Goal: Task Accomplishment & Management: Manage account settings

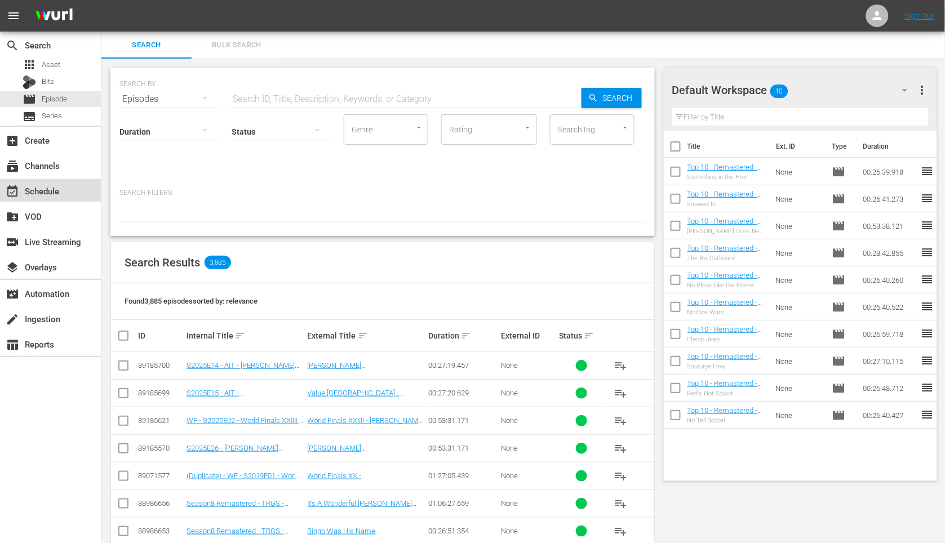
click at [61, 186] on div "event_available Schedule" at bounding box center [31, 189] width 63 height 10
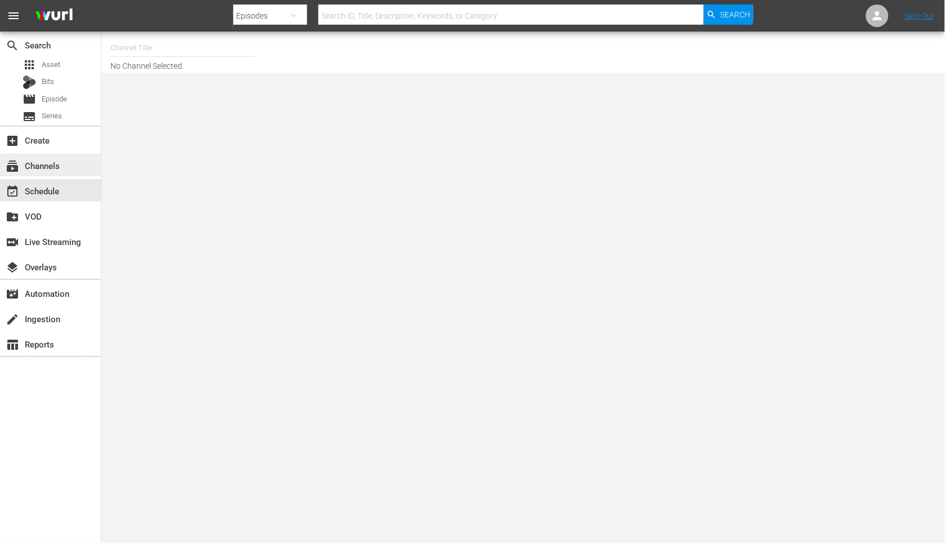
click at [64, 171] on div "subscriptions Channels" at bounding box center [50, 165] width 101 height 23
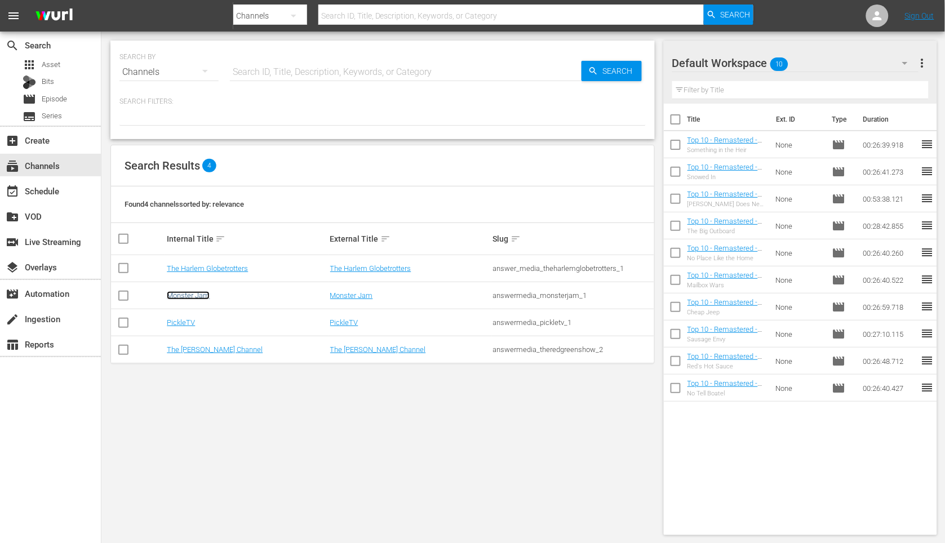
click at [190, 293] on link "Monster Jam" at bounding box center [188, 295] width 43 height 8
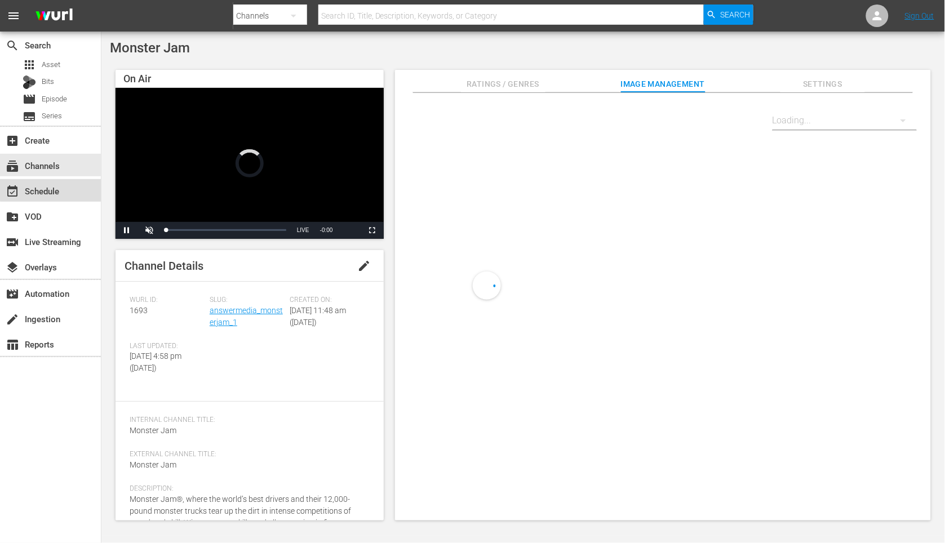
click at [71, 188] on div "event_available Schedule" at bounding box center [50, 190] width 101 height 23
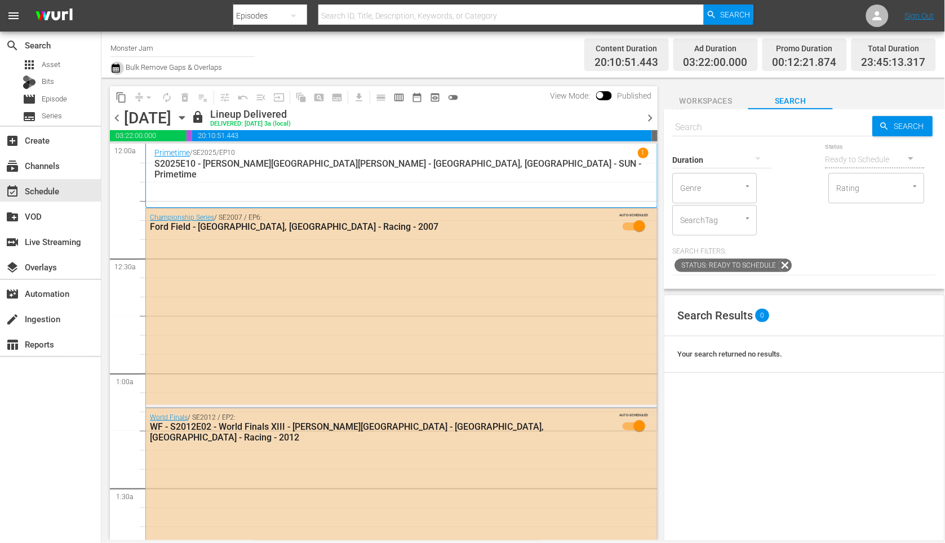
click at [114, 70] on icon "button" at bounding box center [115, 68] width 11 height 14
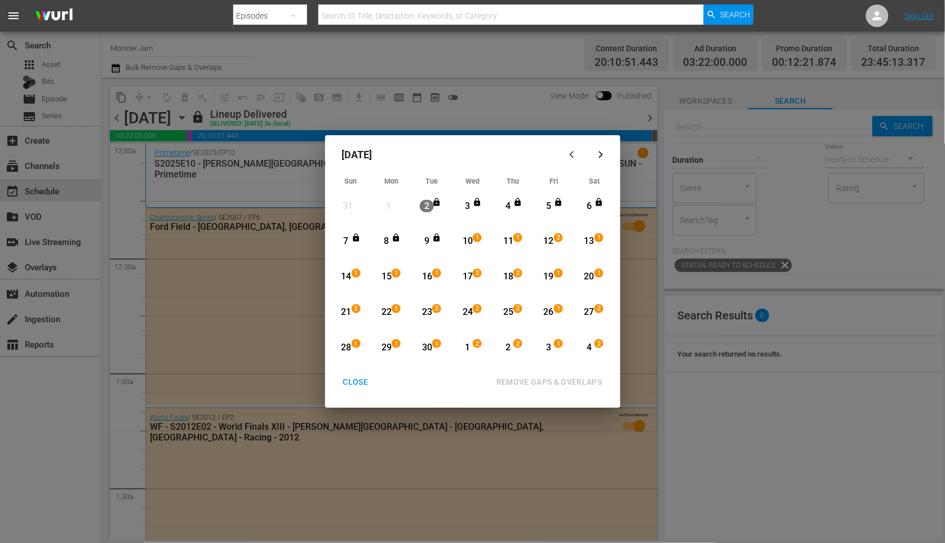
click at [482, 82] on div "[DATE] Sun Mon Tue Wed Thu Fri Sat 31 View Lineup 1 View Lineup 2 View Lineup 3…" at bounding box center [472, 271] width 945 height 543
click at [360, 383] on div "CLOSE" at bounding box center [355, 382] width 43 height 14
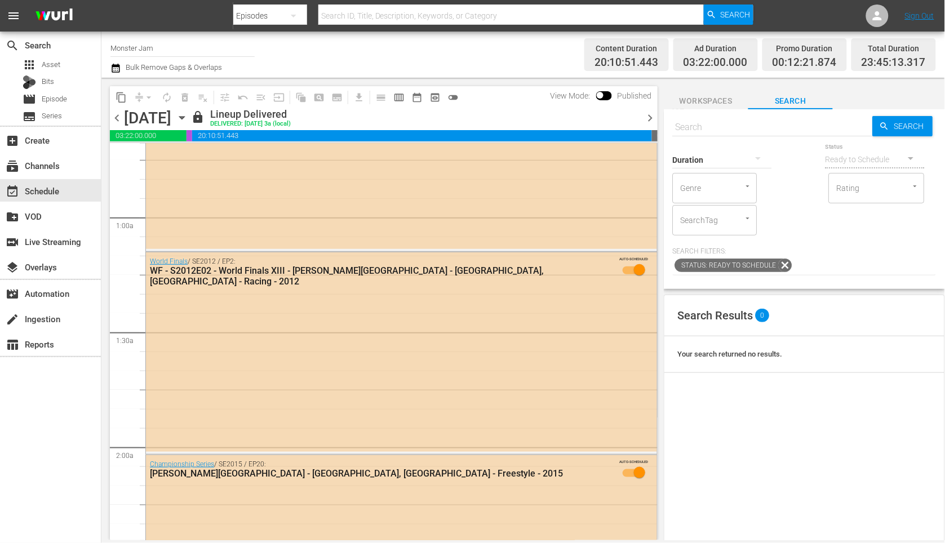
scroll to position [156, 0]
click at [649, 118] on span "chevron_right" at bounding box center [651, 118] width 14 height 14
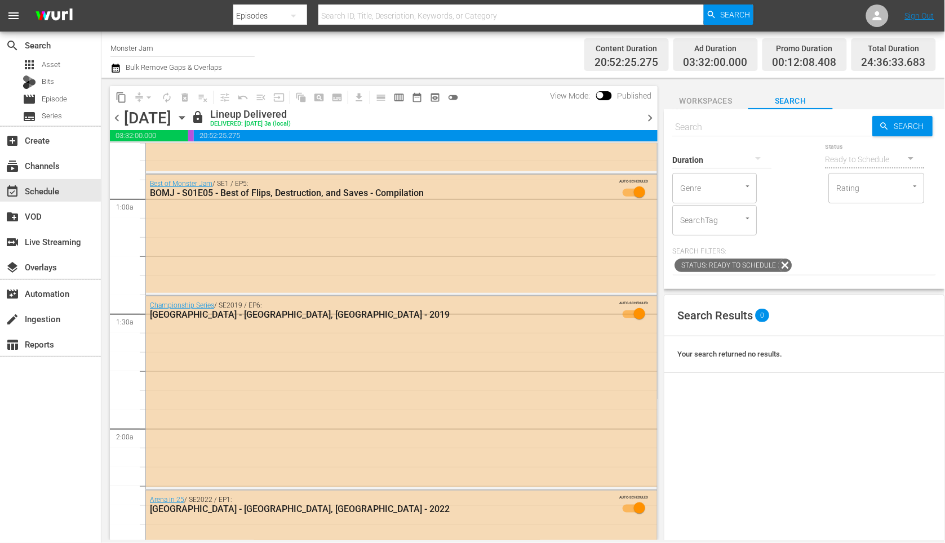
scroll to position [156, 0]
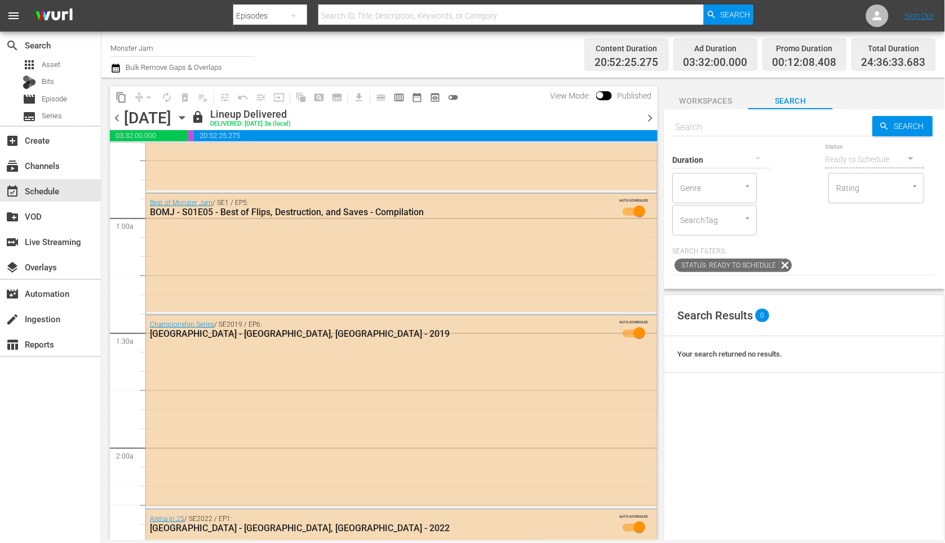
click at [111, 69] on icon "button" at bounding box center [115, 68] width 11 height 14
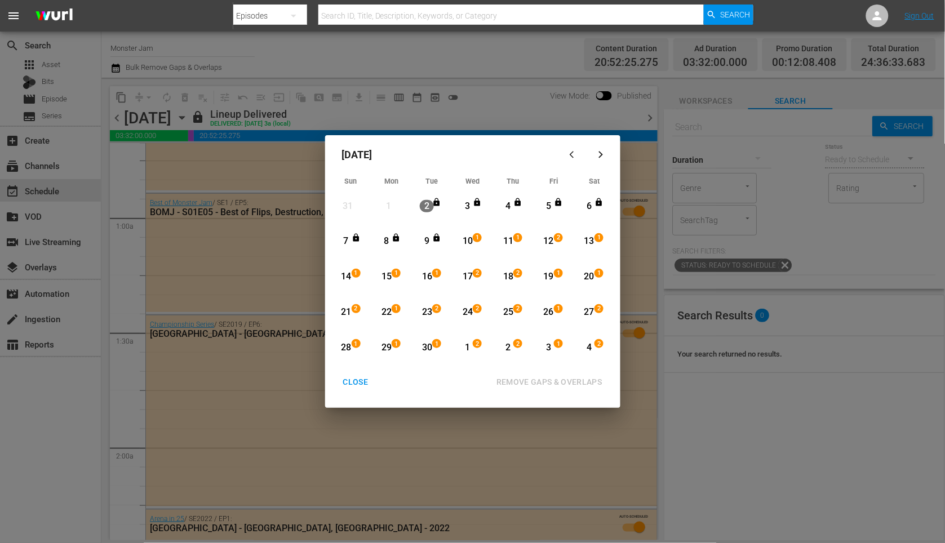
click at [583, 116] on div "[DATE] Sun Mon Tue Wed Thu Fri Sat 31 View Lineup 1 View Lineup 2 View Lineup 3…" at bounding box center [472, 271] width 945 height 543
click at [366, 378] on div "CLOSE" at bounding box center [355, 382] width 43 height 14
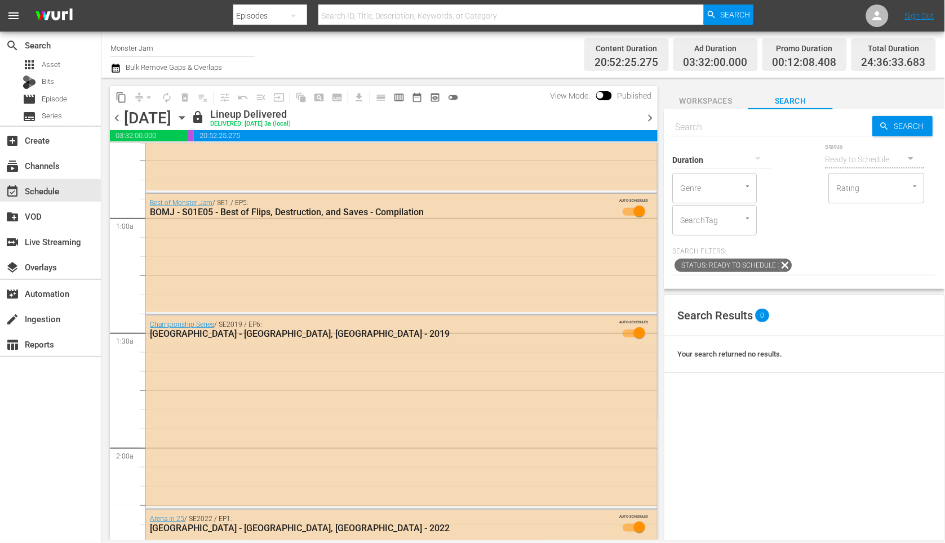
click at [188, 123] on icon "button" at bounding box center [182, 118] width 12 height 12
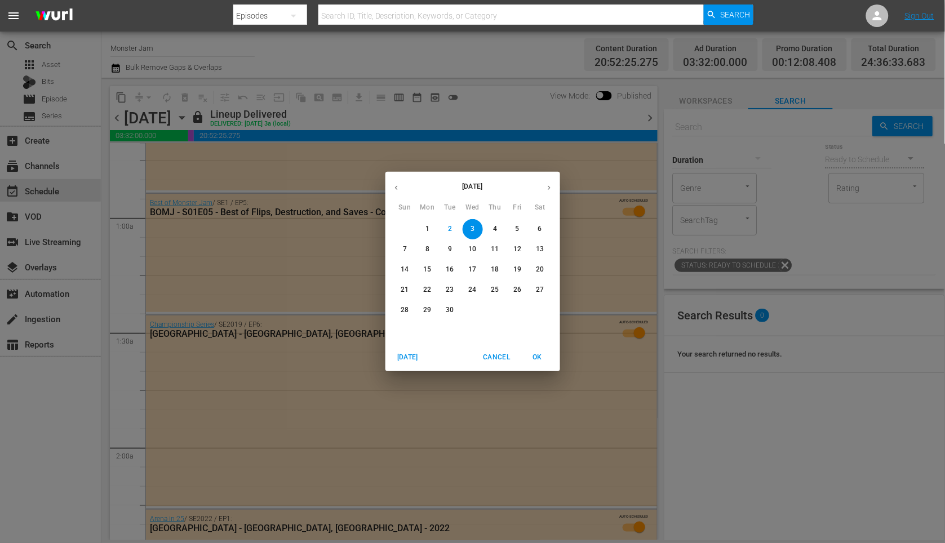
click at [536, 228] on span "6" at bounding box center [540, 229] width 20 height 10
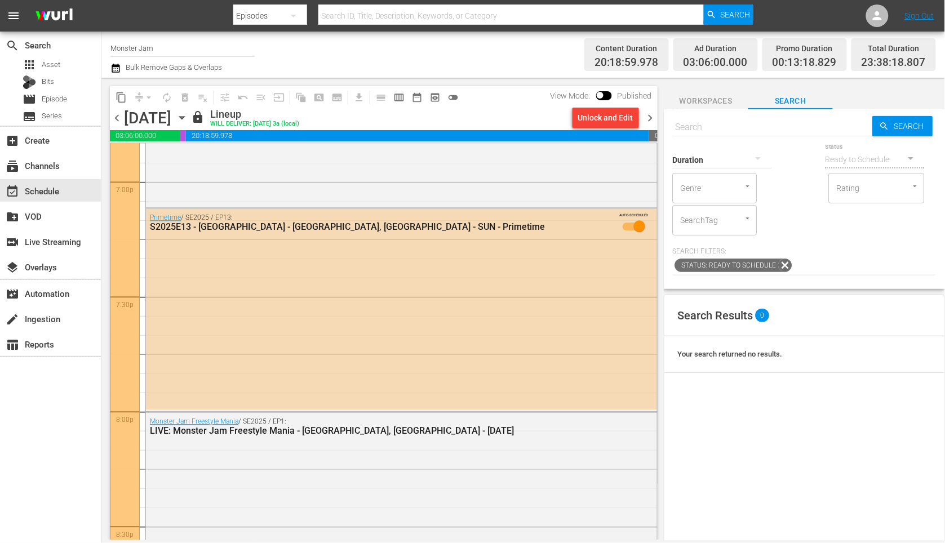
scroll to position [4331, 0]
click at [380, 434] on div "LIVE: Monster Jam Freestyle Mania - [GEOGRAPHIC_DATA], [GEOGRAPHIC_DATA] - [DAT…" at bounding box center [371, 430] width 443 height 11
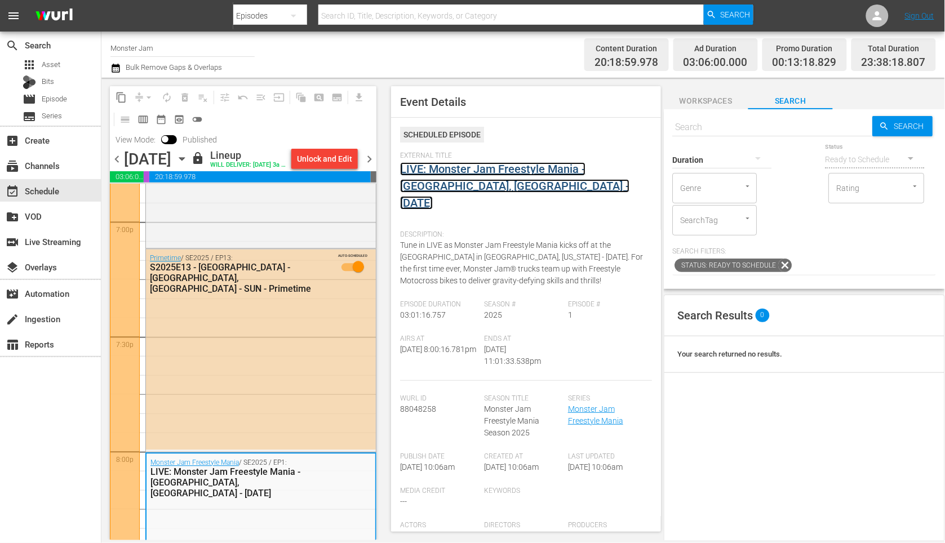
click at [521, 171] on link "LIVE: Monster Jam Freestyle Mania - [GEOGRAPHIC_DATA], [GEOGRAPHIC_DATA] - [DAT…" at bounding box center [514, 185] width 229 height 47
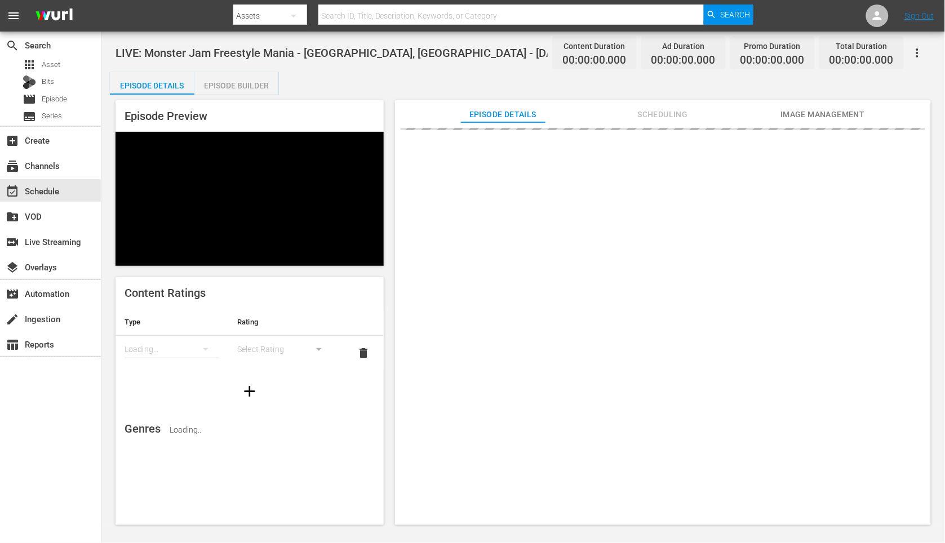
click at [243, 88] on div "Episode Builder" at bounding box center [236, 85] width 85 height 27
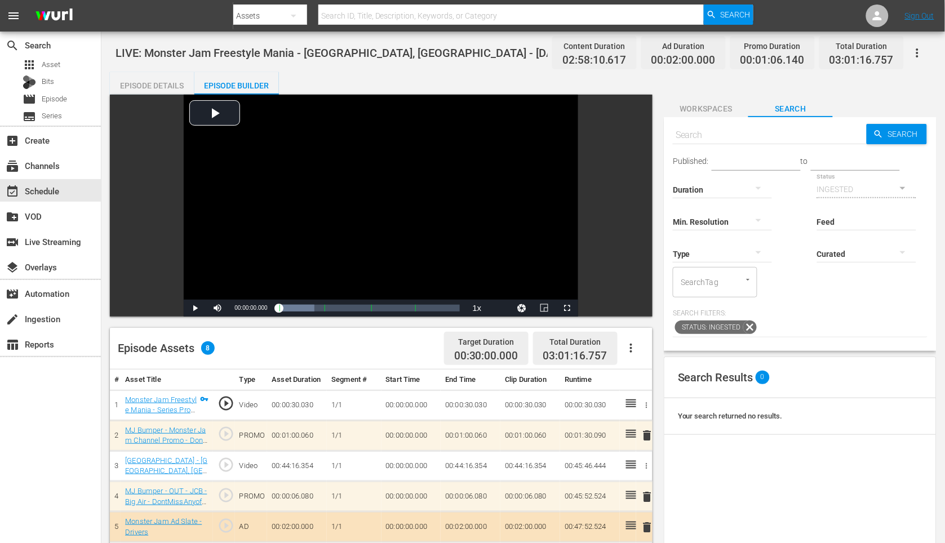
click at [174, 88] on div "Episode Details" at bounding box center [152, 85] width 85 height 27
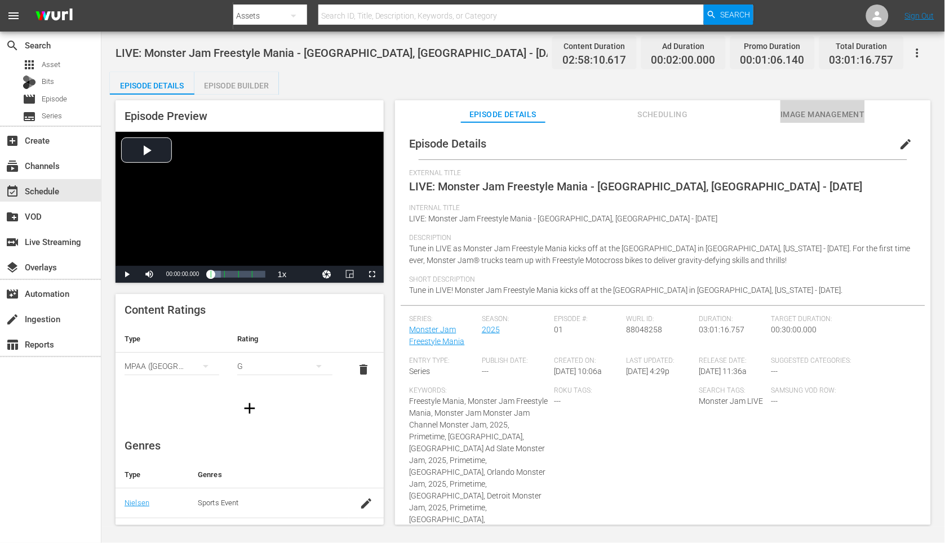
click at [787, 117] on span "Image Management" at bounding box center [823, 115] width 85 height 14
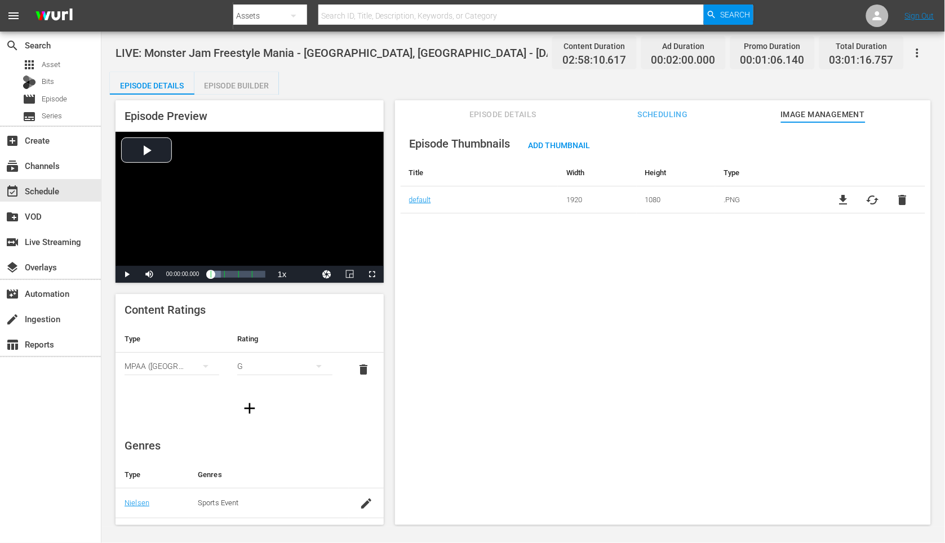
click at [697, 398] on div "Episode Thumbnails Add Thumbnail Title Width Height Type default 1920 1080 .PNG…" at bounding box center [663, 329] width 536 height 414
drag, startPoint x: 454, startPoint y: 55, endPoint x: 305, endPoint y: 92, distance: 153.9
click at [454, 56] on div "LIVE: Monster Jam Freestyle Mania - [GEOGRAPHIC_DATA], [GEOGRAPHIC_DATA] - [DAT…" at bounding box center [523, 52] width 815 height 25
click at [248, 89] on div "Episode Builder" at bounding box center [236, 85] width 85 height 27
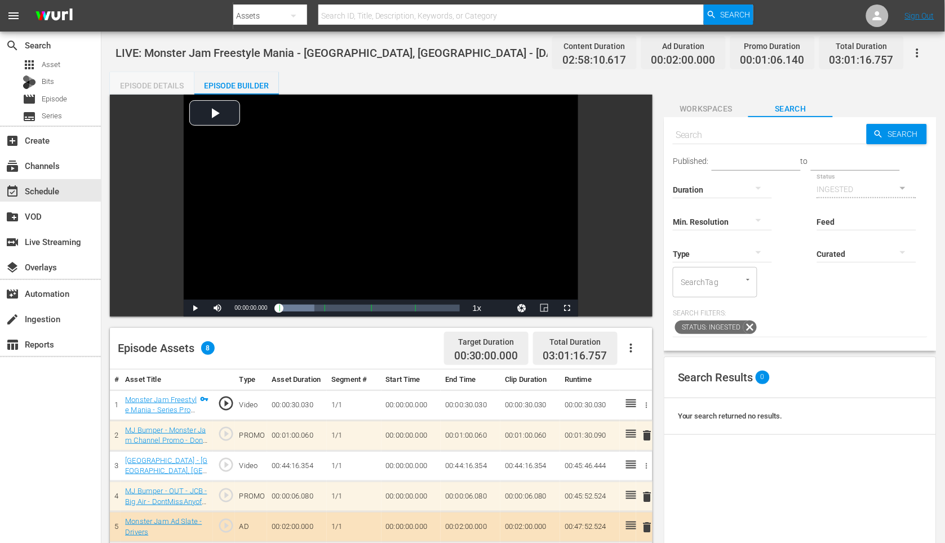
click at [147, 89] on div "Episode Details" at bounding box center [152, 85] width 85 height 27
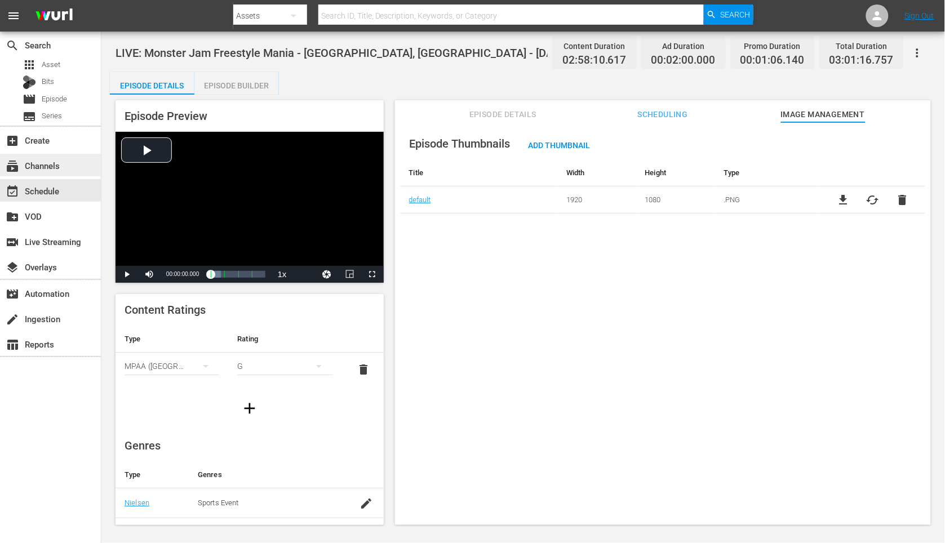
click at [46, 173] on div "subscriptions Channels" at bounding box center [50, 165] width 101 height 23
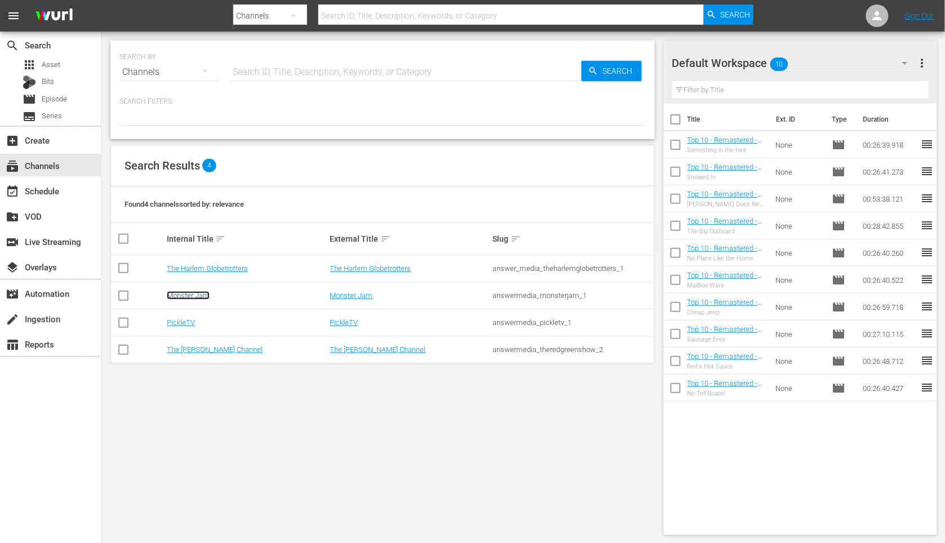
click at [189, 295] on link "Monster Jam" at bounding box center [188, 295] width 43 height 8
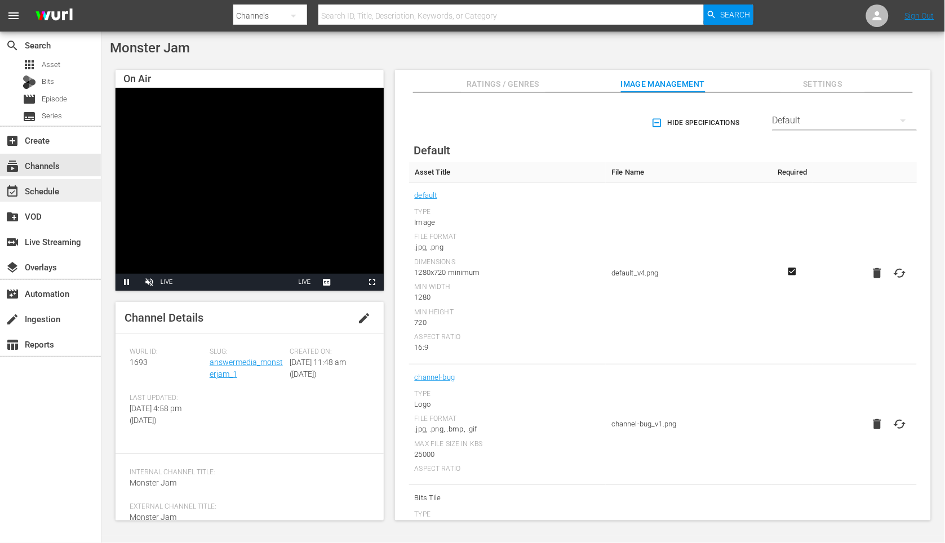
click at [74, 199] on div "event_available Schedule" at bounding box center [50, 190] width 101 height 23
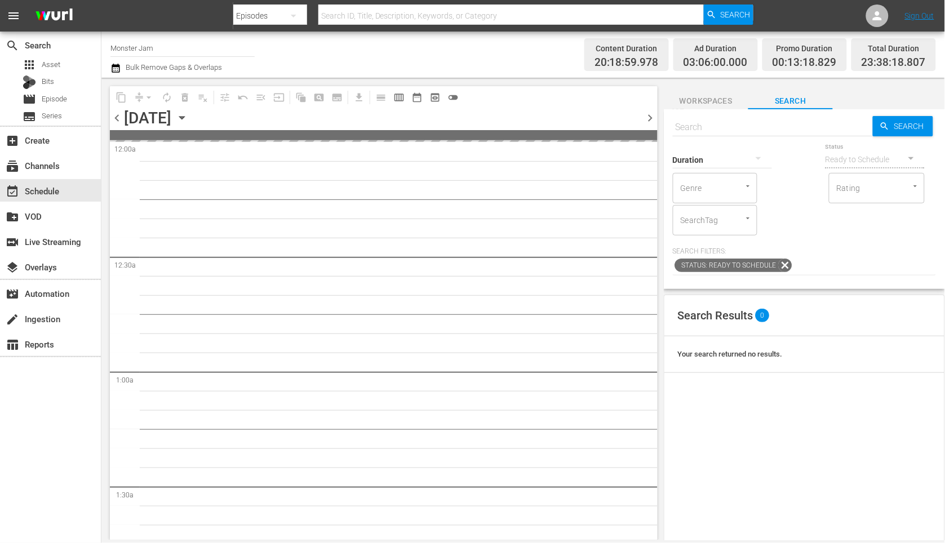
click at [480, 81] on div "content_copy compress arrow_drop_down autorenew_outlined delete_forever_outline…" at bounding box center [380, 309] width 559 height 463
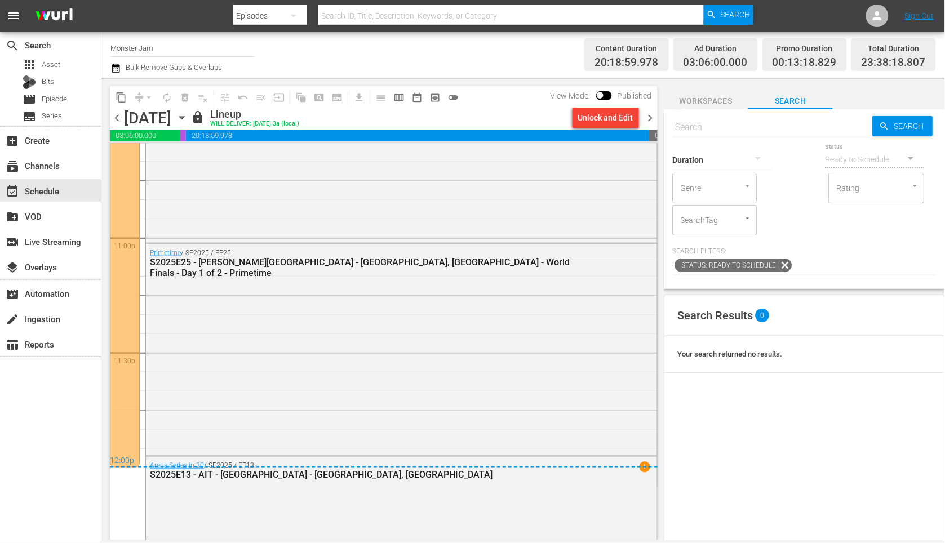
scroll to position [5215, 0]
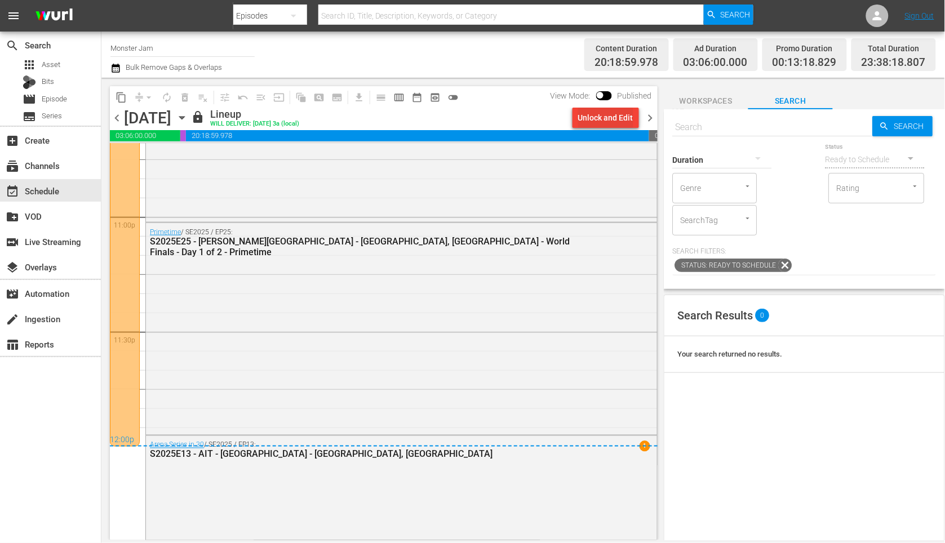
click at [612, 112] on div "Unlock and Edit" at bounding box center [605, 118] width 55 height 20
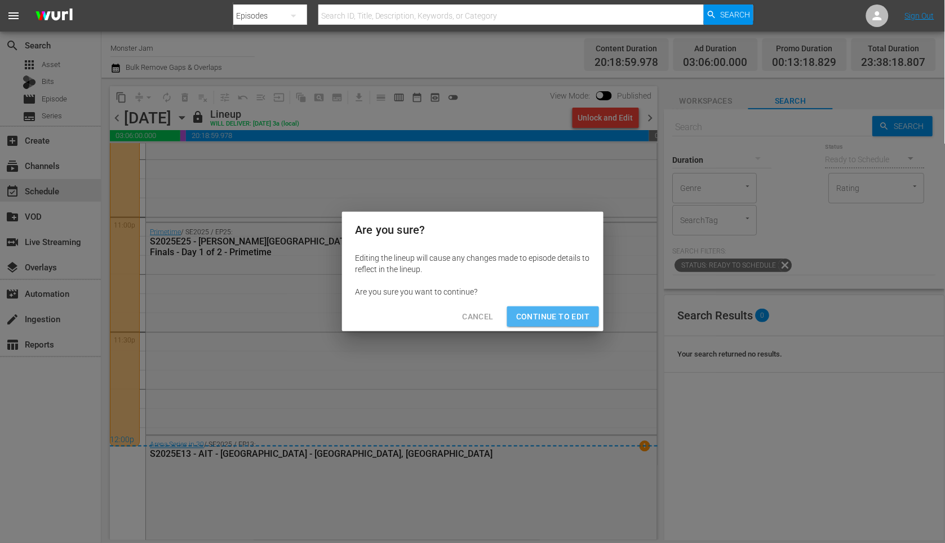
click at [557, 316] on span "Continue to Edit" at bounding box center [552, 317] width 73 height 14
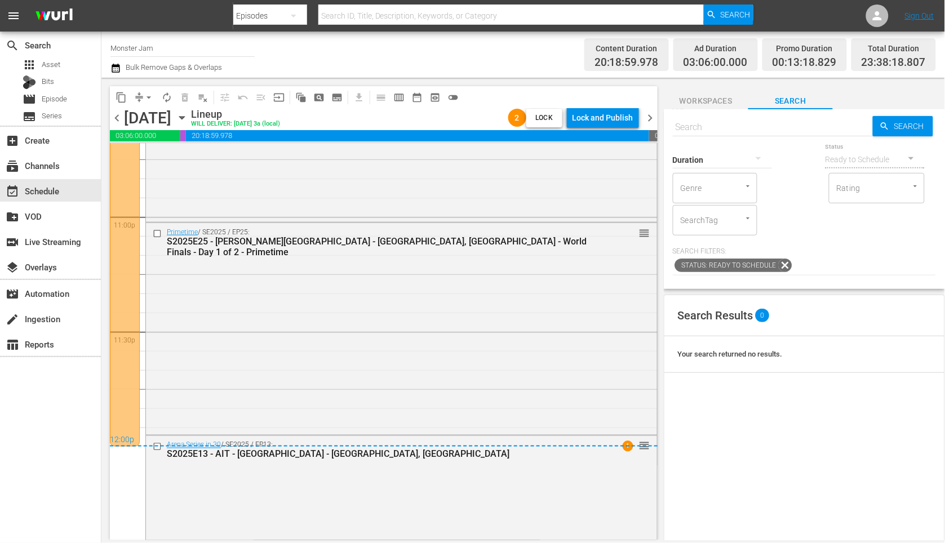
click at [465, 439] on div "12:00p" at bounding box center [384, 441] width 548 height 11
click at [156, 450] on input "checkbox" at bounding box center [159, 447] width 12 height 10
click at [723, 105] on span "Workspaces" at bounding box center [706, 101] width 85 height 14
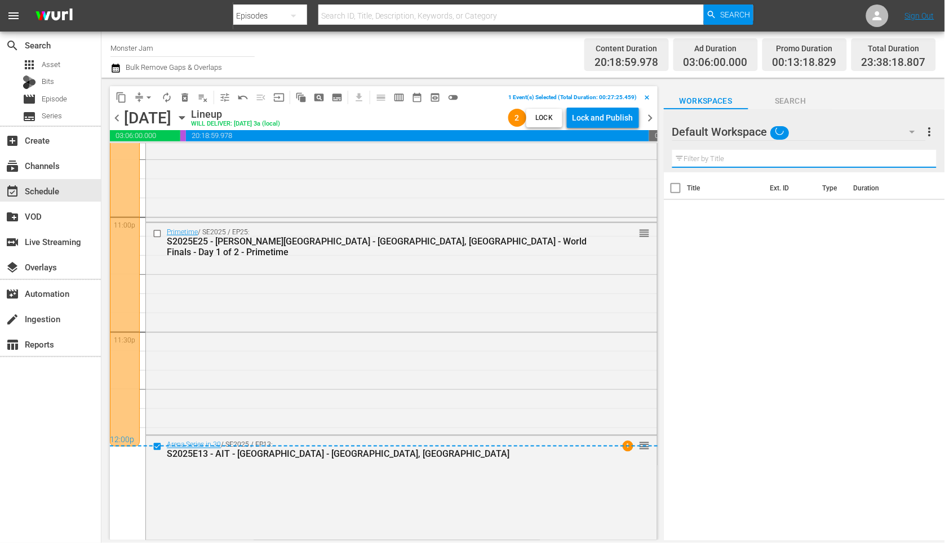
click at [781, 161] on input "text" at bounding box center [804, 159] width 264 height 18
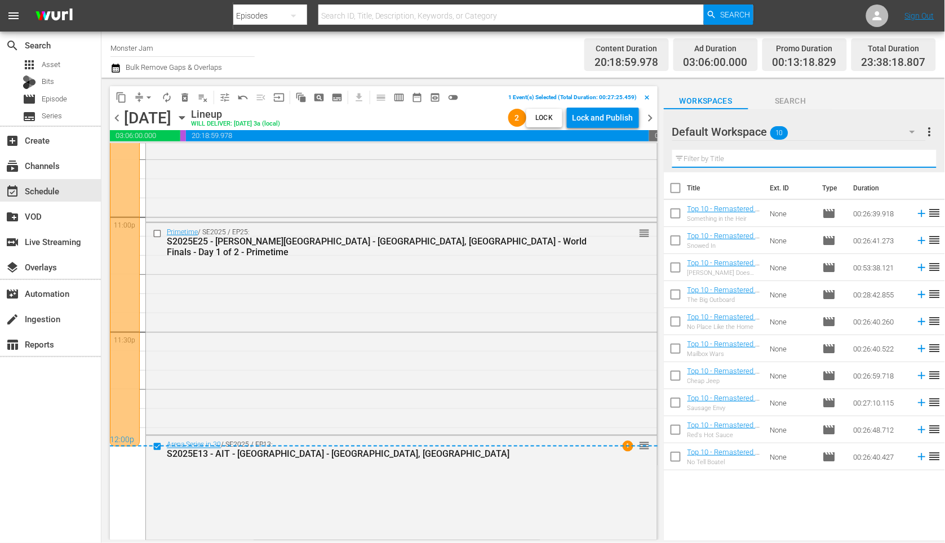
click at [806, 130] on div "Default Workspace 10" at bounding box center [799, 132] width 254 height 32
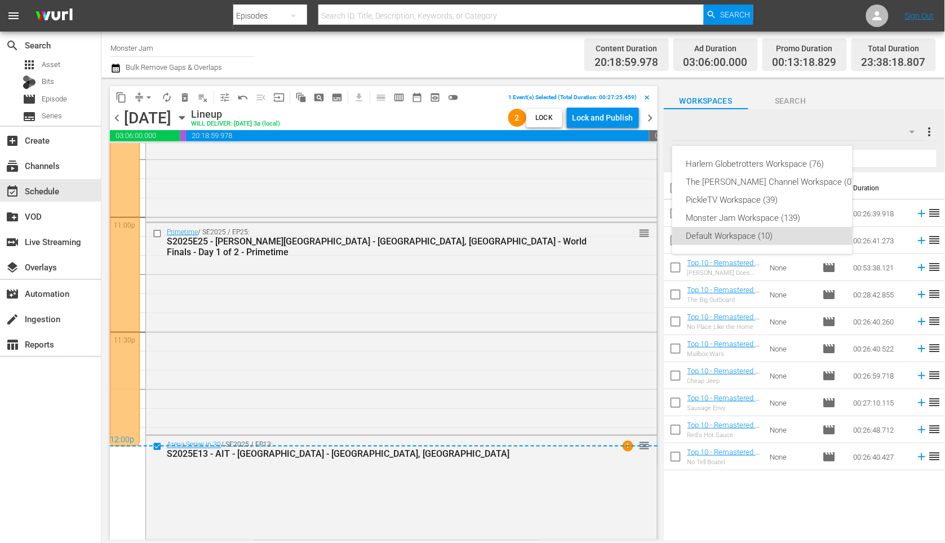
click at [787, 99] on div "Harlem Globetrotters Workspace (76) The [PERSON_NAME] Channel Workspace (0) Pic…" at bounding box center [472, 271] width 945 height 543
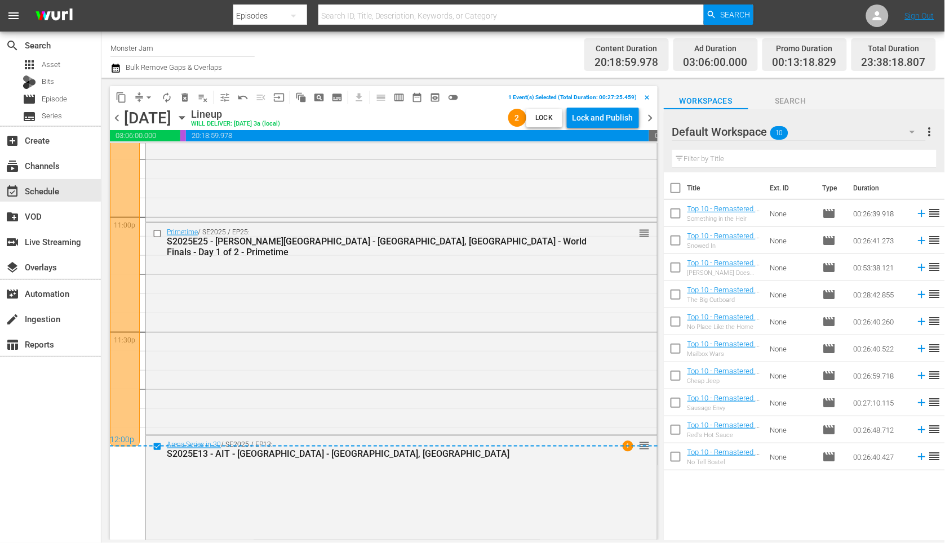
click at [799, 100] on span "Search" at bounding box center [790, 101] width 85 height 14
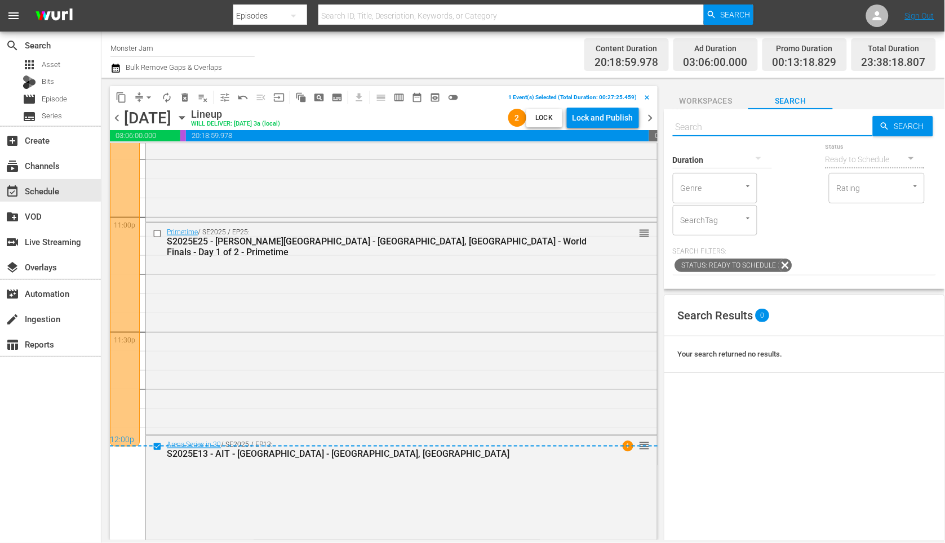
click at [780, 133] on input "text" at bounding box center [773, 127] width 200 height 27
type input "S2025E26"
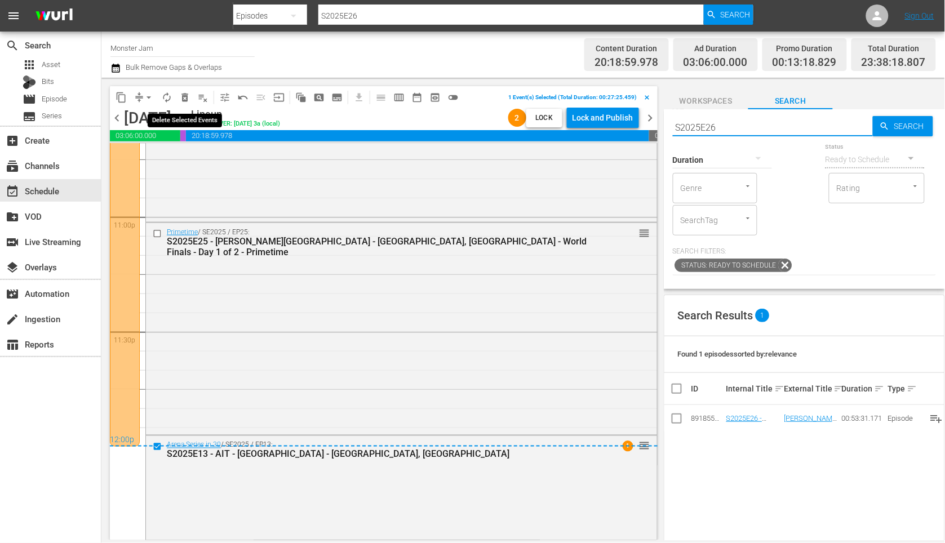
click at [182, 96] on span "delete_forever_outlined" at bounding box center [184, 97] width 11 height 11
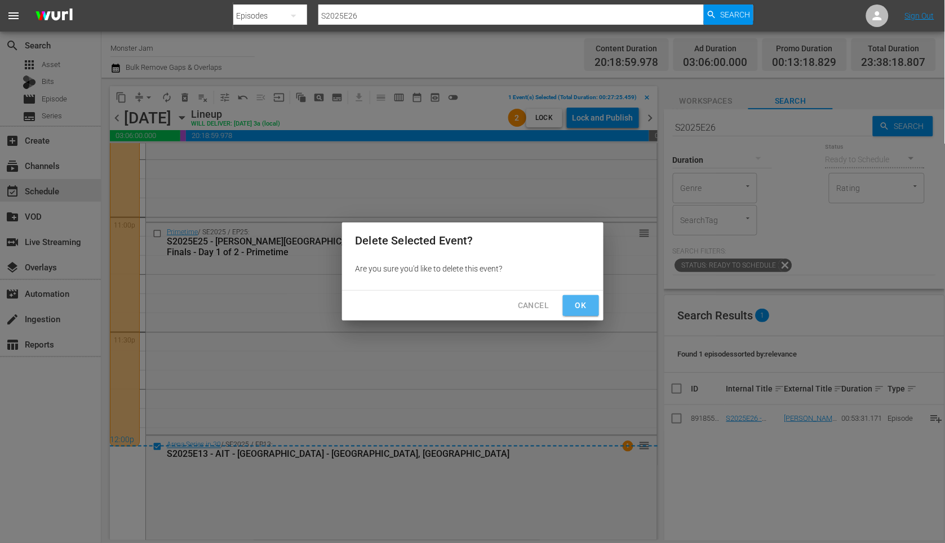
click at [589, 311] on span "Ok" at bounding box center [581, 306] width 18 height 14
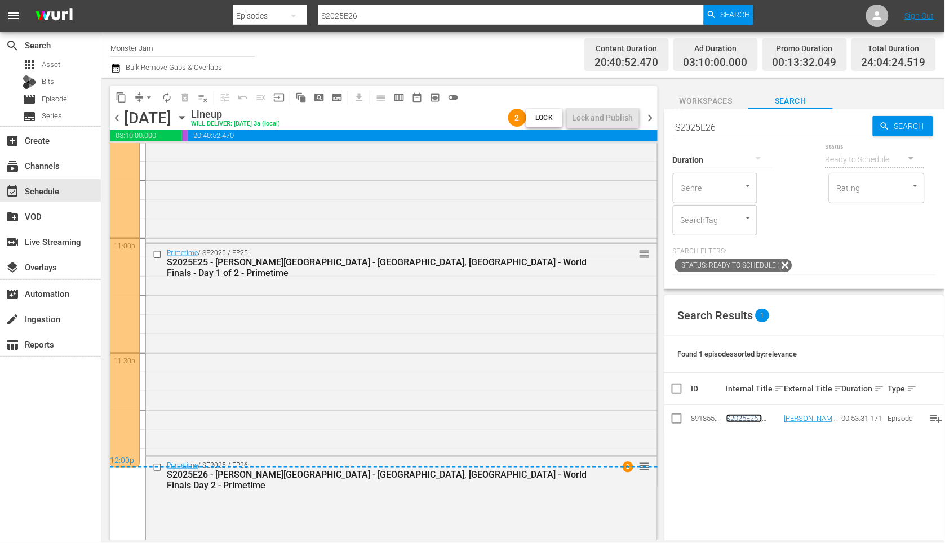
scroll to position [5191, 0]
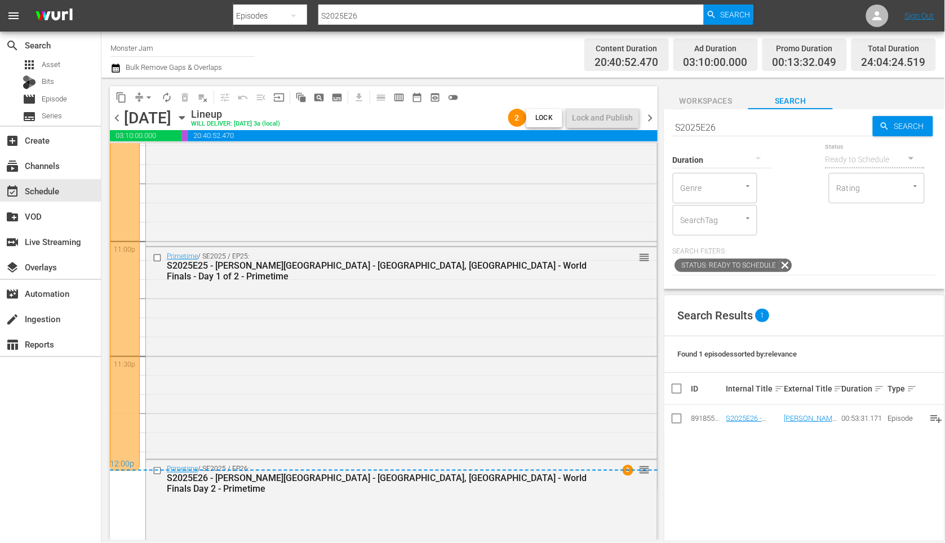
click at [651, 116] on span "chevron_right" at bounding box center [651, 118] width 14 height 14
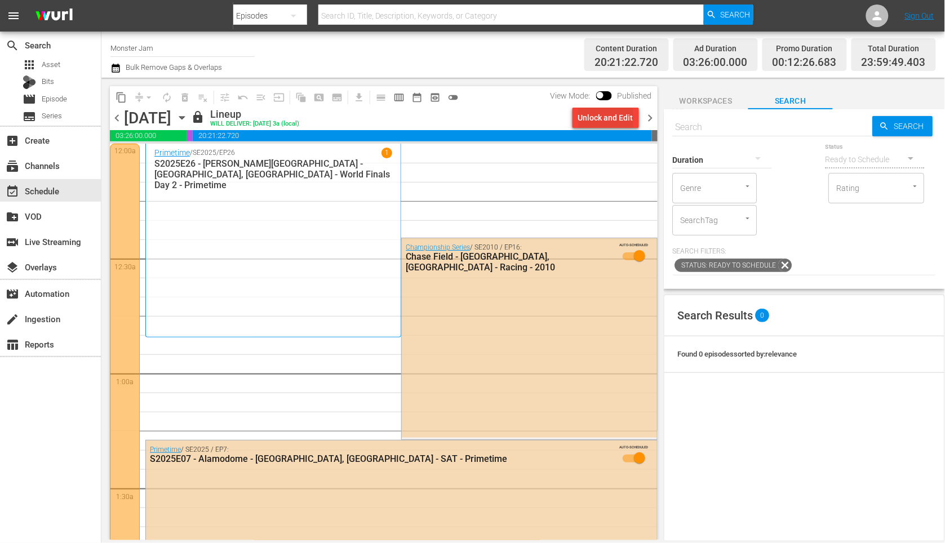
click at [583, 118] on div "Unlock and Edit" at bounding box center [605, 118] width 55 height 20
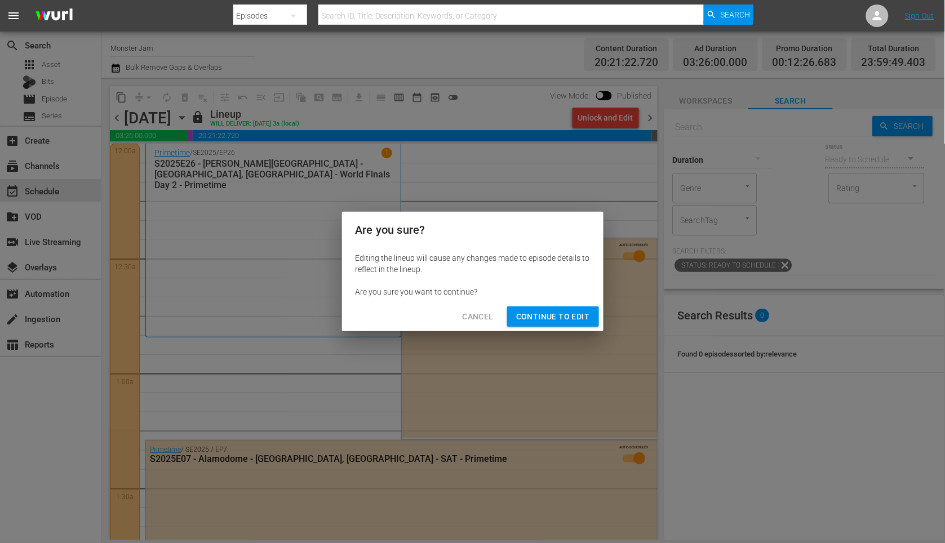
click at [565, 315] on span "Continue to Edit" at bounding box center [552, 317] width 73 height 14
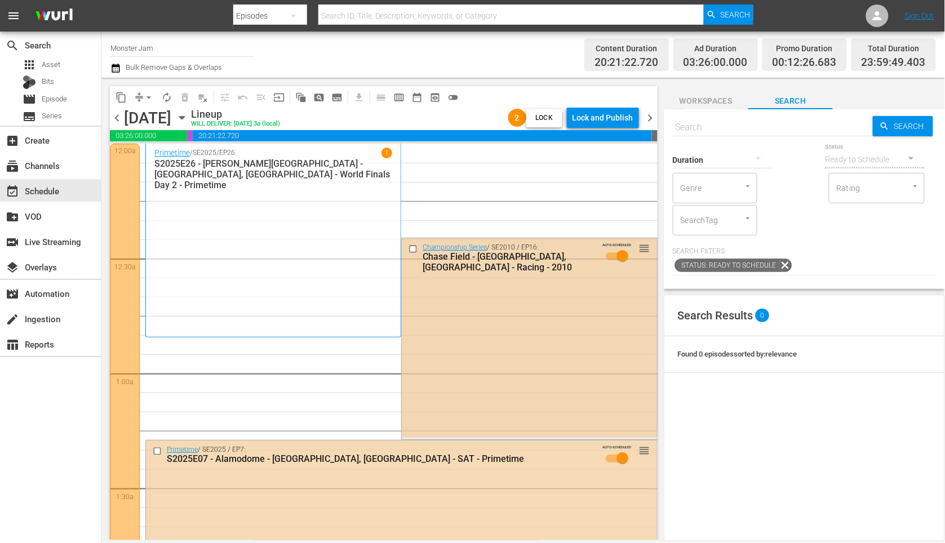
click at [414, 247] on input "checkbox" at bounding box center [415, 250] width 12 height 10
click at [180, 93] on span "delete_forever_outlined" at bounding box center [184, 97] width 11 height 11
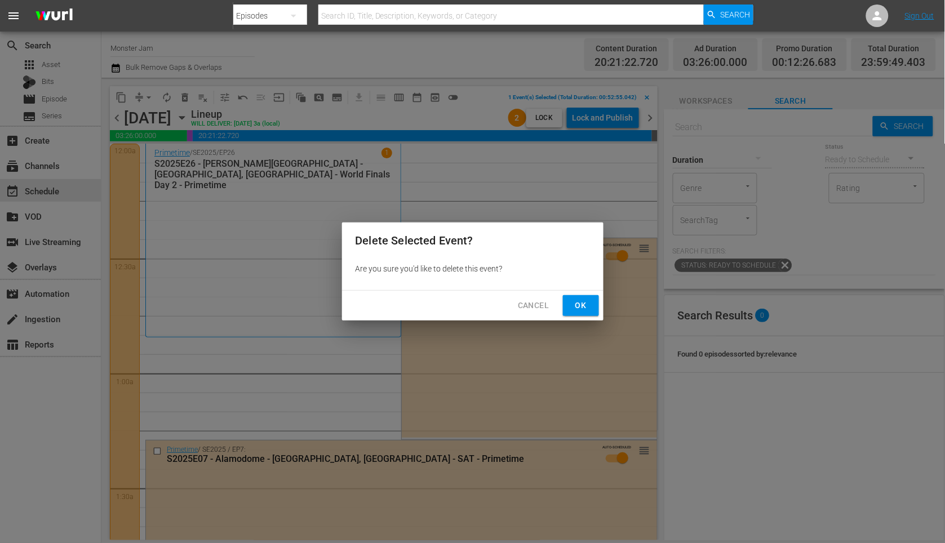
click at [576, 308] on span "Ok" at bounding box center [581, 306] width 18 height 14
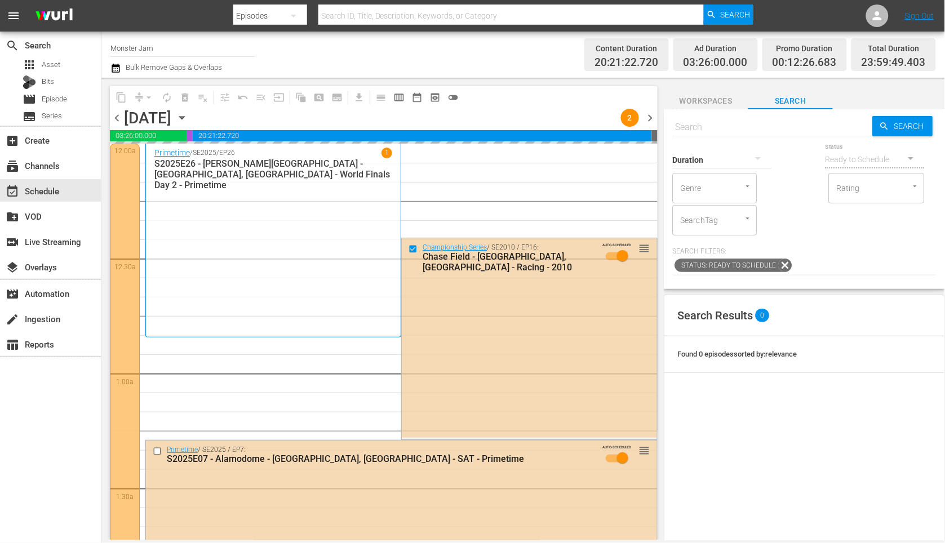
click at [767, 118] on input "text" at bounding box center [773, 127] width 200 height 27
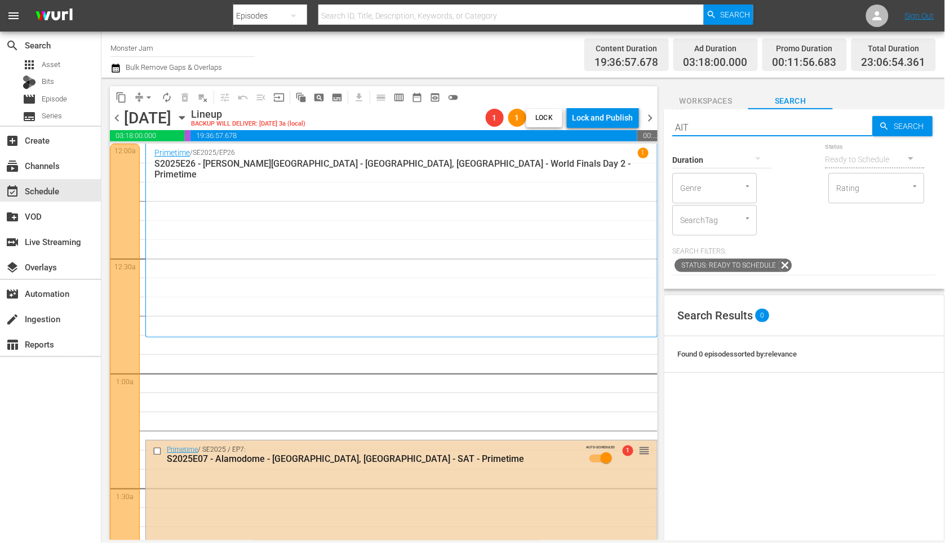
type input "AIT"
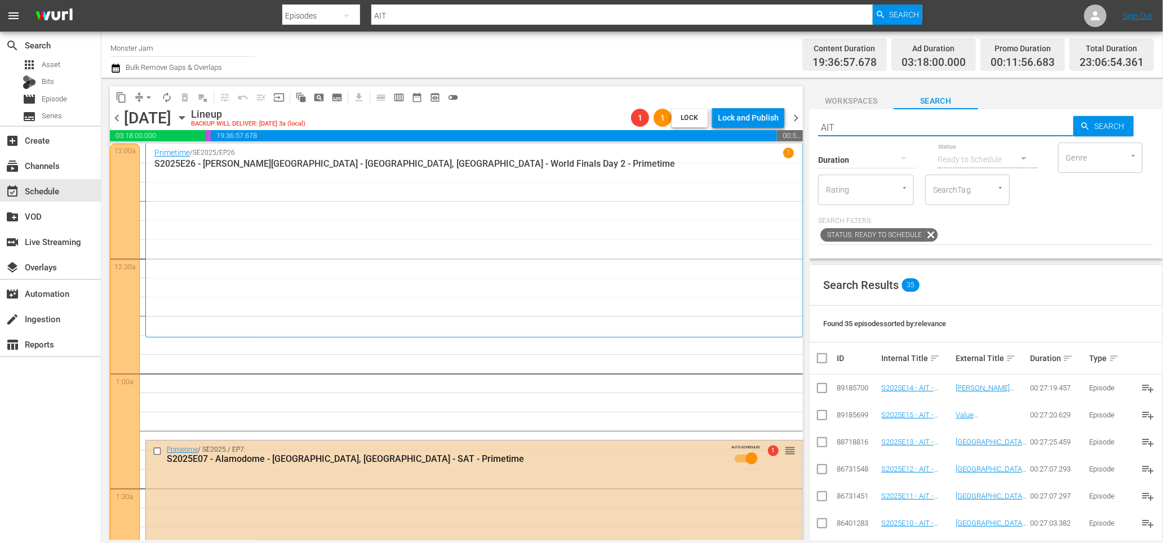
drag, startPoint x: 848, startPoint y: 125, endPoint x: 809, endPoint y: 121, distance: 39.1
click at [809, 121] on div "Search AIT Search Duration Status Ready to Schedule Genre Genre Rating Rating S…" at bounding box center [986, 183] width 354 height 149
type input "S2025"
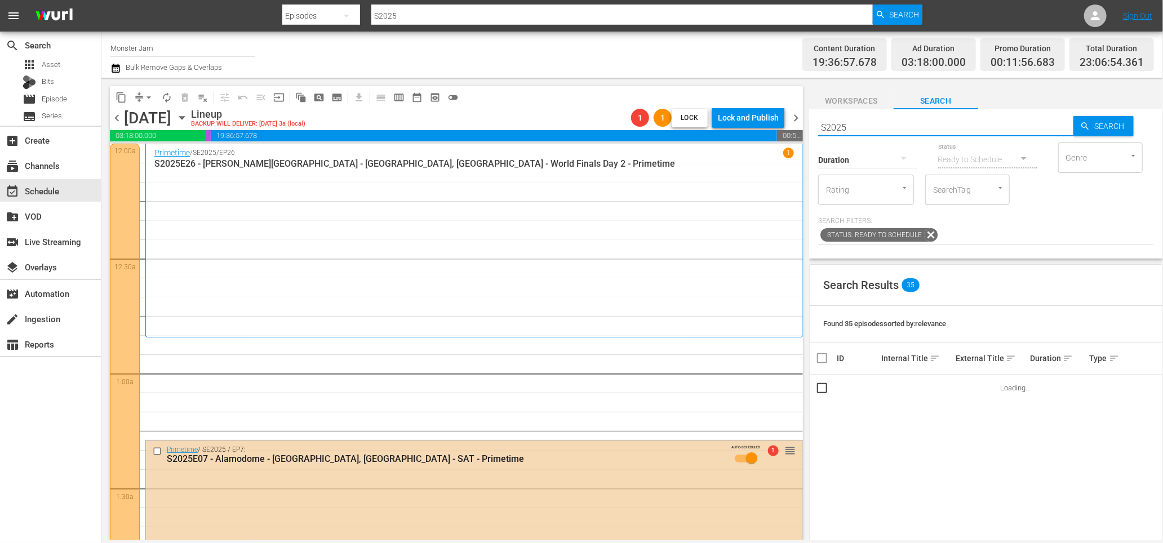
type input "S2025E"
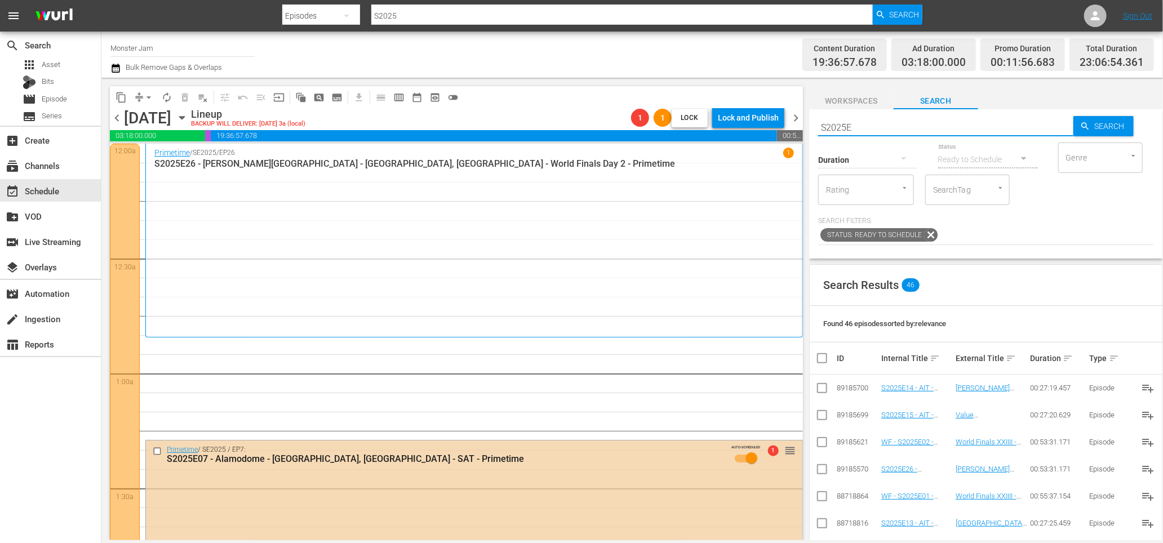
type input "S2025E"
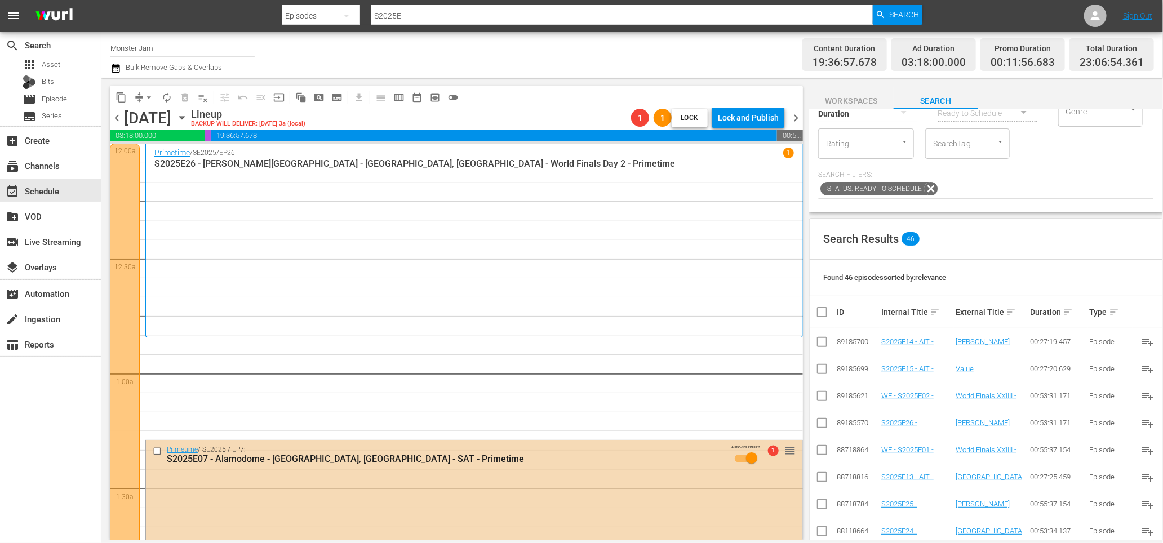
scroll to position [43, 0]
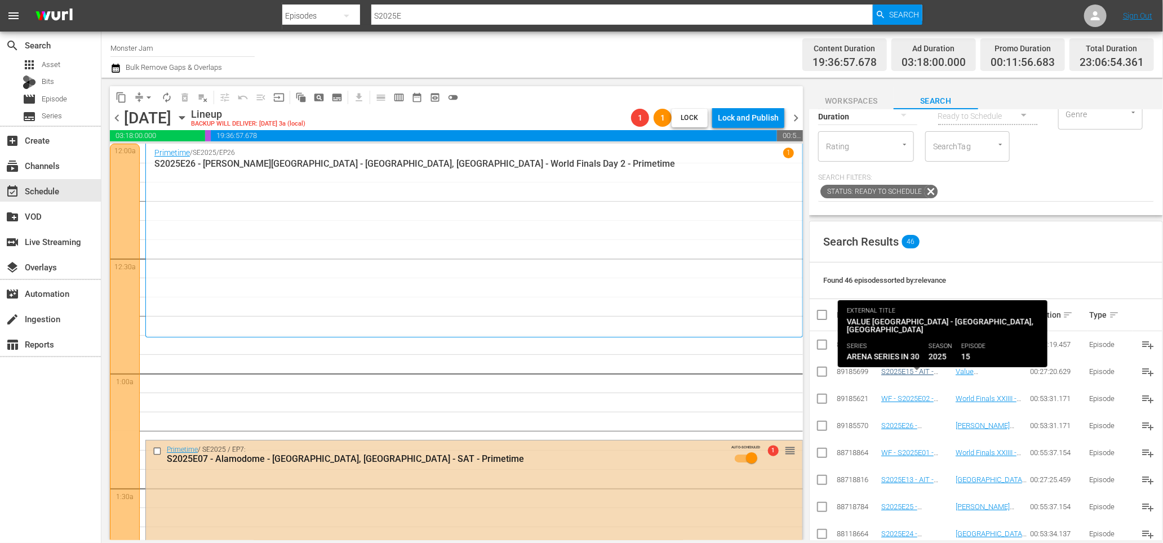
type input "S2025E"
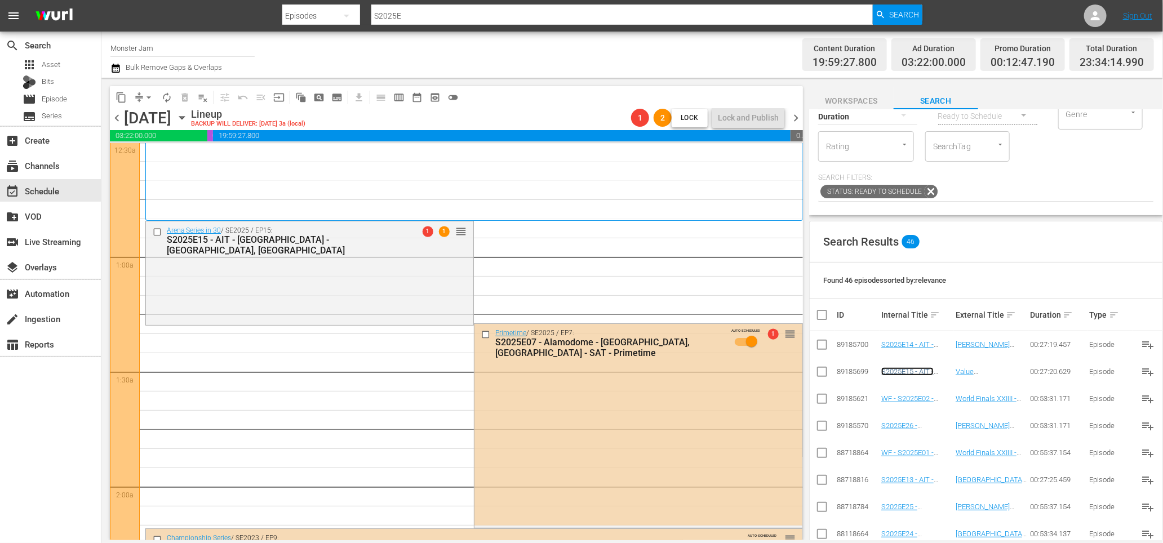
scroll to position [119, 0]
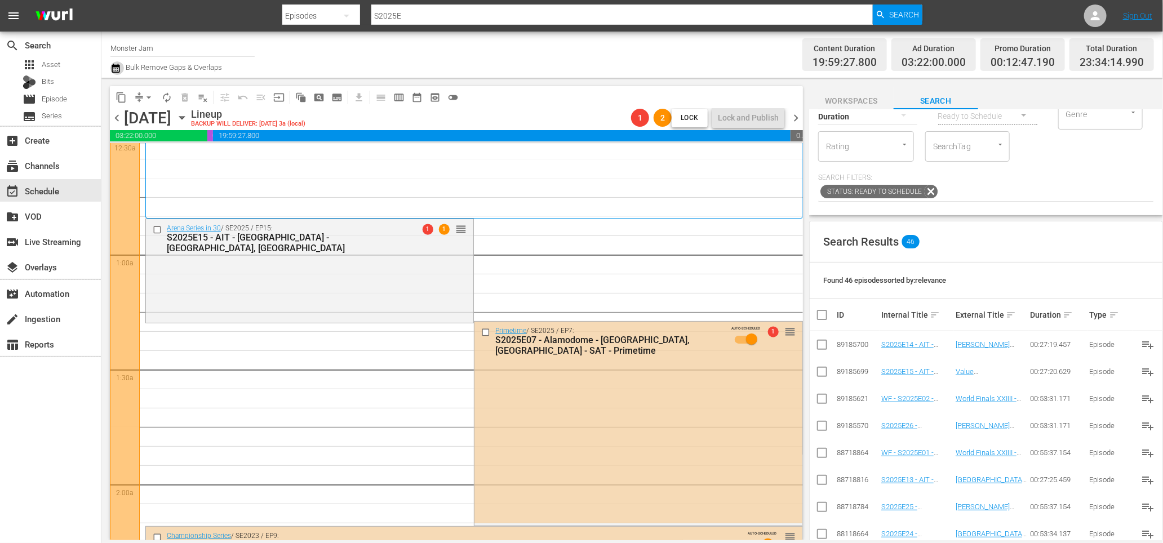
click at [116, 69] on icon "button" at bounding box center [115, 68] width 11 height 14
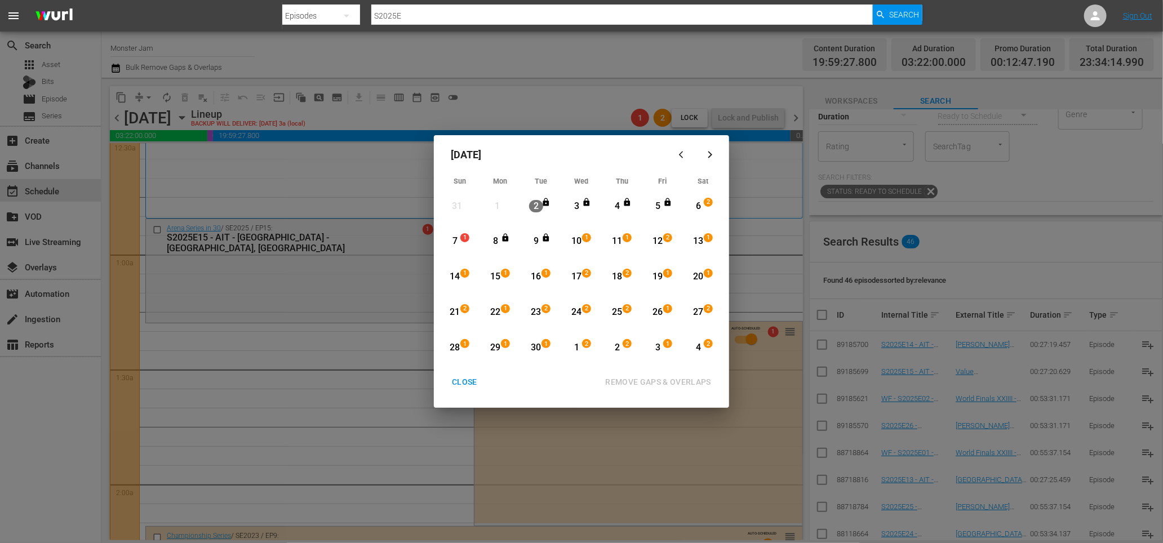
click at [694, 203] on div "6" at bounding box center [698, 206] width 14 height 13
click at [697, 237] on div "13" at bounding box center [698, 241] width 14 height 13
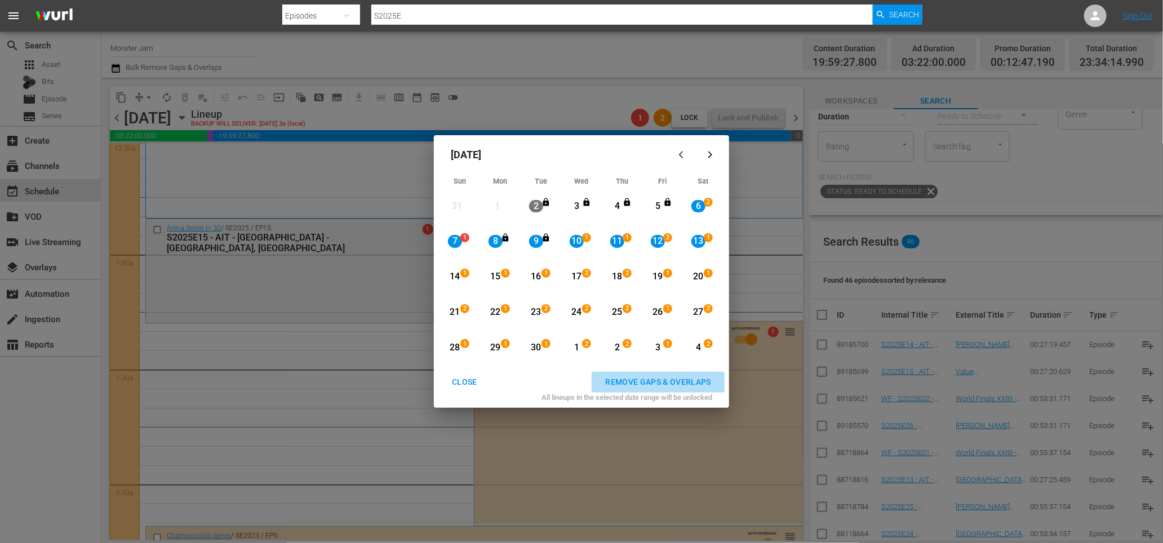
click at [691, 379] on div "REMOVE GAPS & OVERLAPS" at bounding box center [658, 382] width 124 height 14
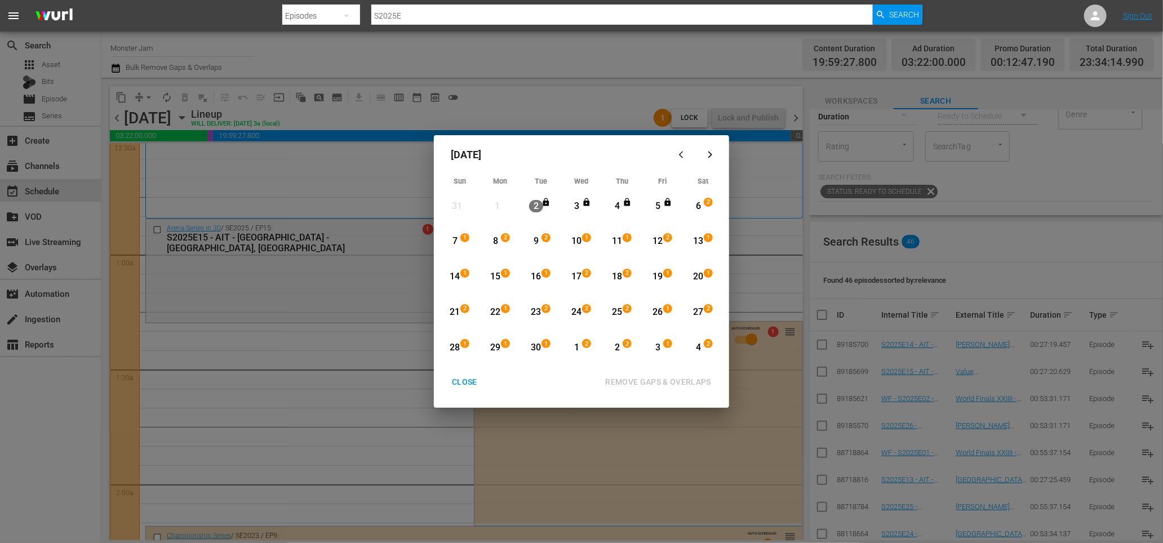
click at [697, 241] on div "13" at bounding box center [698, 241] width 14 height 13
click at [698, 311] on div "27" at bounding box center [698, 312] width 14 height 13
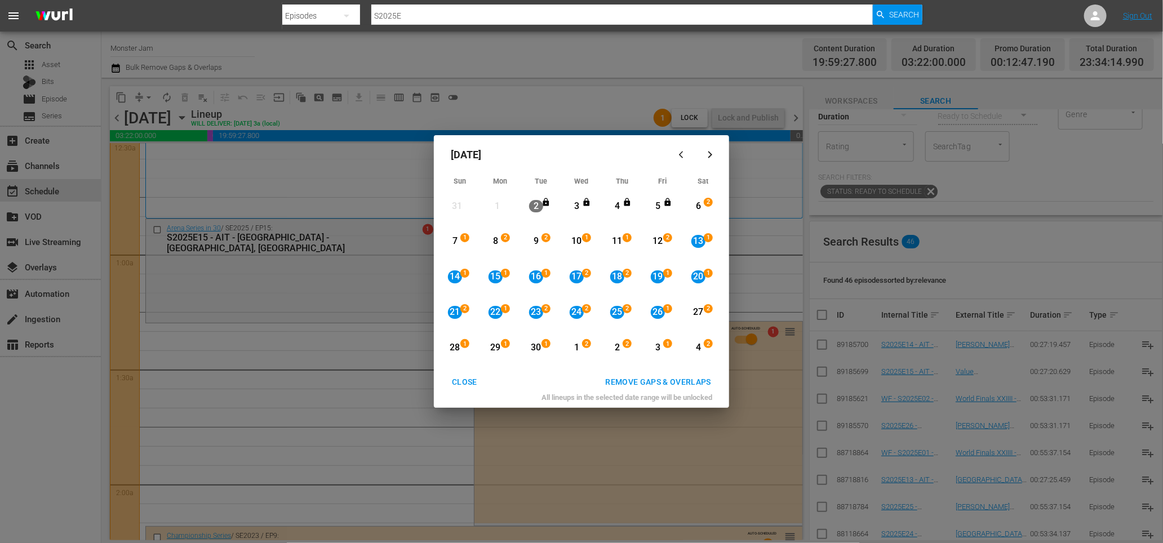
click at [672, 378] on div "REMOVE GAPS & OVERLAPS" at bounding box center [658, 382] width 124 height 14
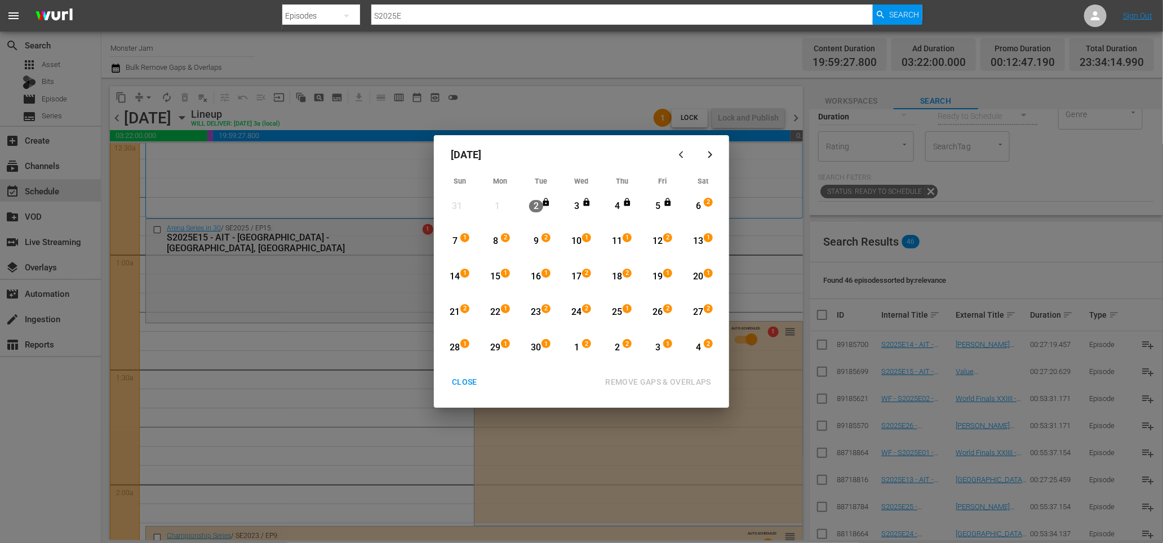
click at [459, 381] on div "CLOSE" at bounding box center [464, 382] width 43 height 14
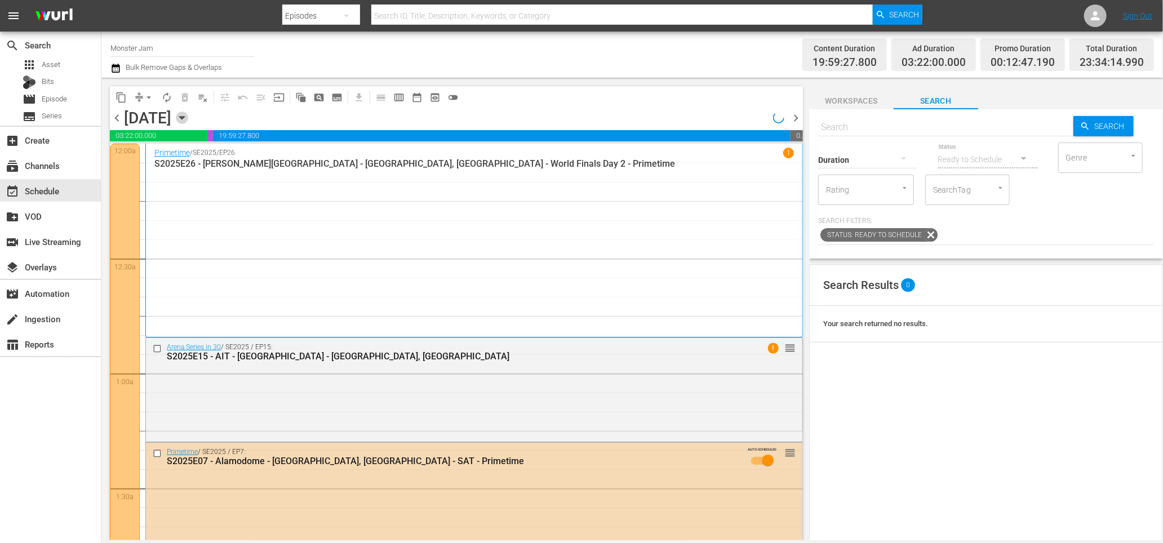
click at [188, 117] on icon "button" at bounding box center [182, 118] width 12 height 12
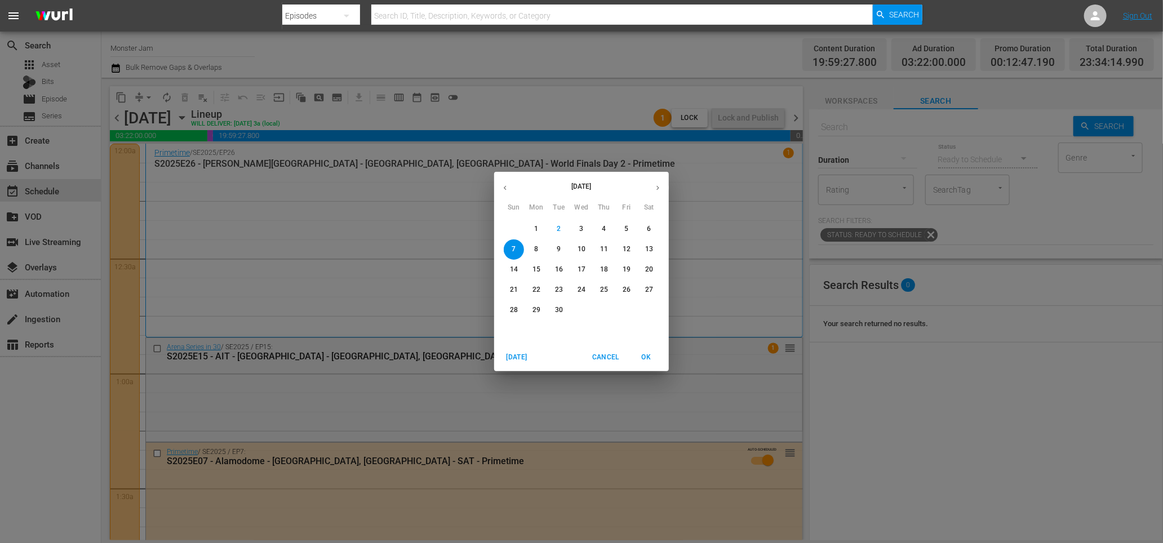
click at [645, 269] on p "20" at bounding box center [649, 270] width 8 height 10
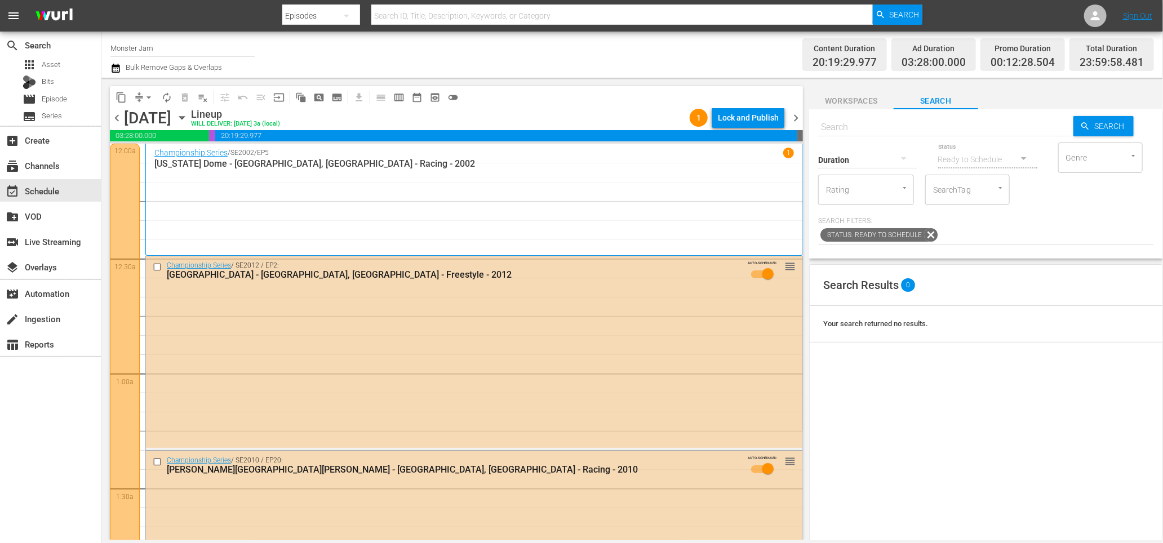
scroll to position [4, 0]
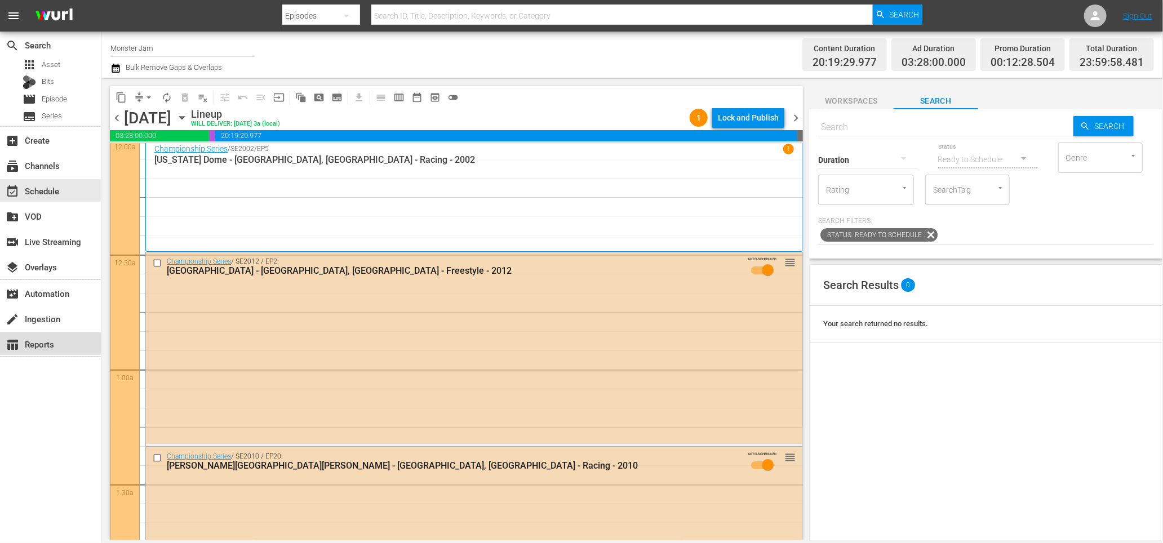
click at [49, 344] on div "table_chart Reports" at bounding box center [31, 343] width 63 height 10
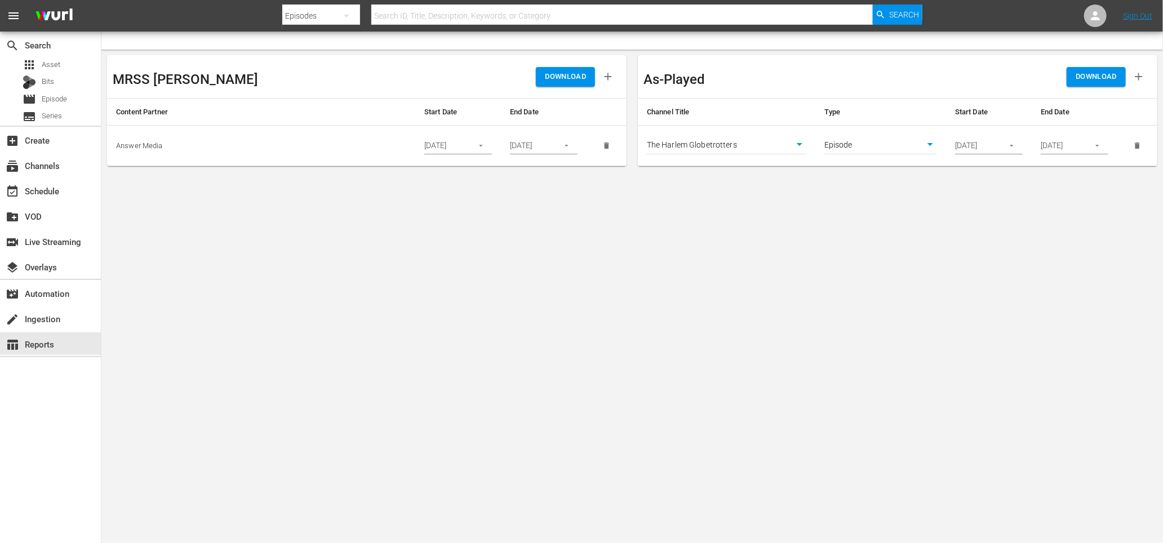
click at [769, 143] on body "menu Search By Episodes Search ID, Title, Description, Keywords, or Category Se…" at bounding box center [581, 271] width 1163 height 543
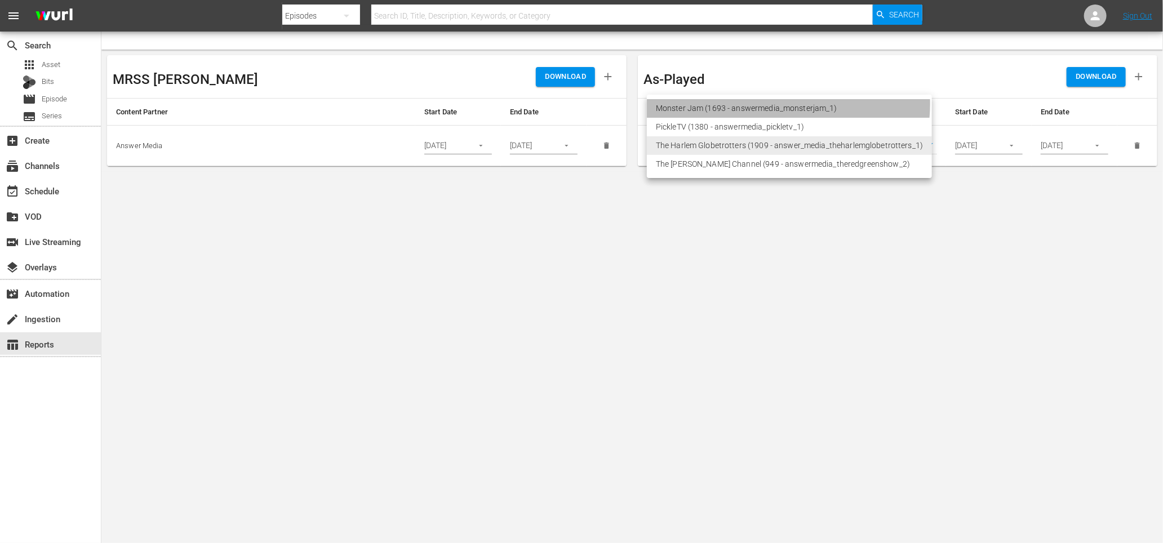
click at [764, 104] on li "Monster Jam (1693 - answermedia_monsterjam_1)" at bounding box center [789, 108] width 285 height 19
type input "1693"
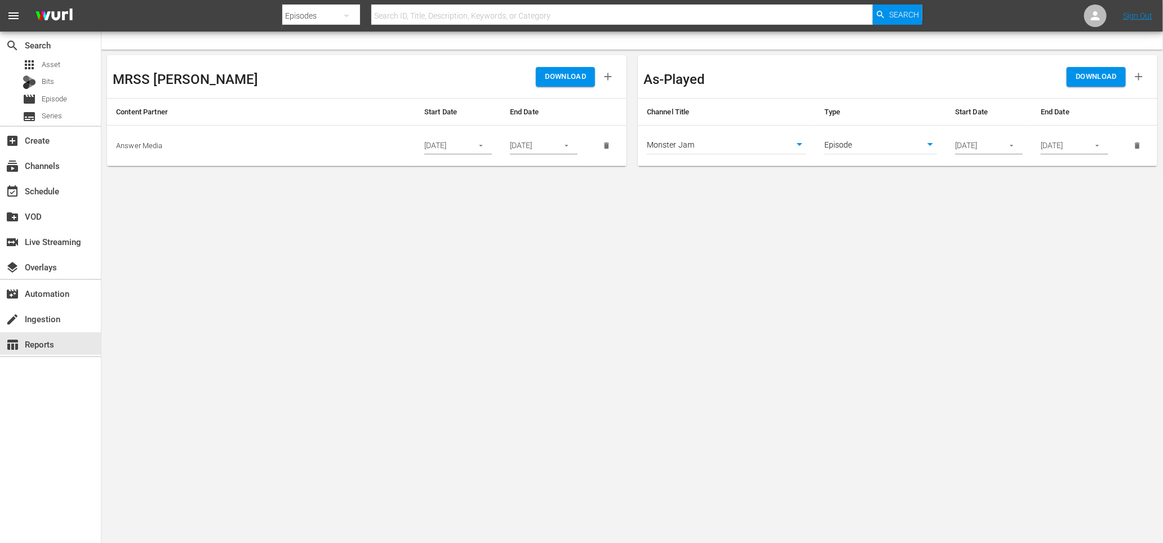
click at [750, 85] on div "As-Played" at bounding box center [771, 77] width 254 height 32
click at [48, 185] on div "event_available Schedule" at bounding box center [31, 189] width 63 height 10
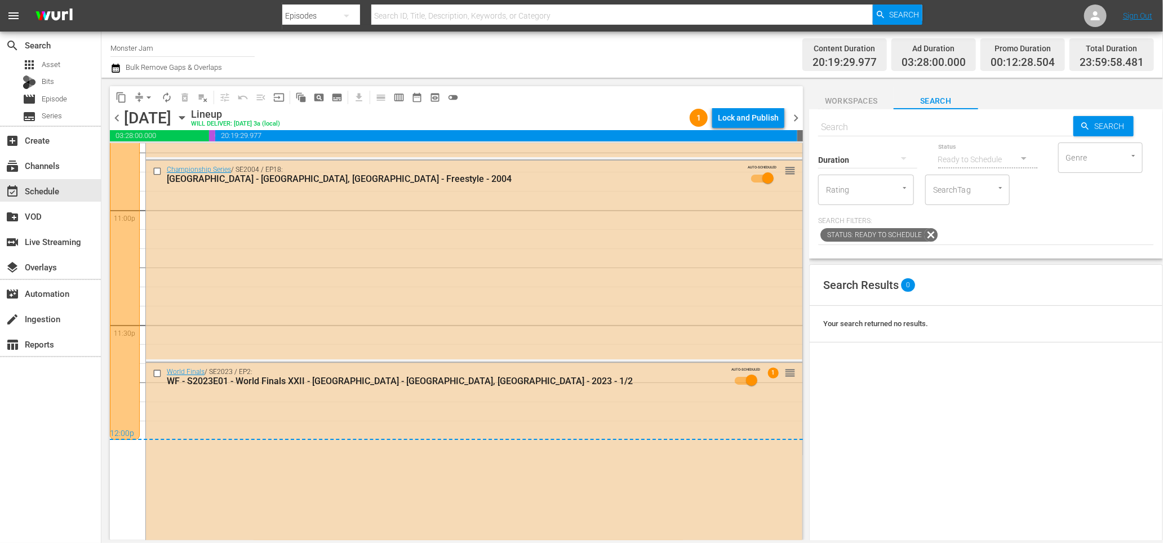
scroll to position [5233, 0]
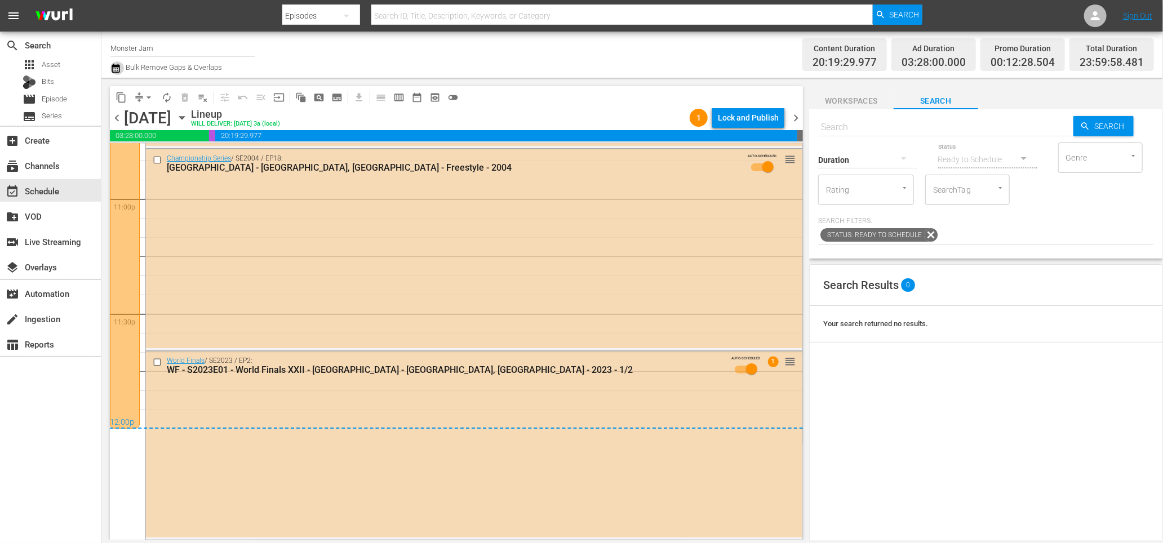
click at [114, 66] on icon "button" at bounding box center [116, 68] width 8 height 9
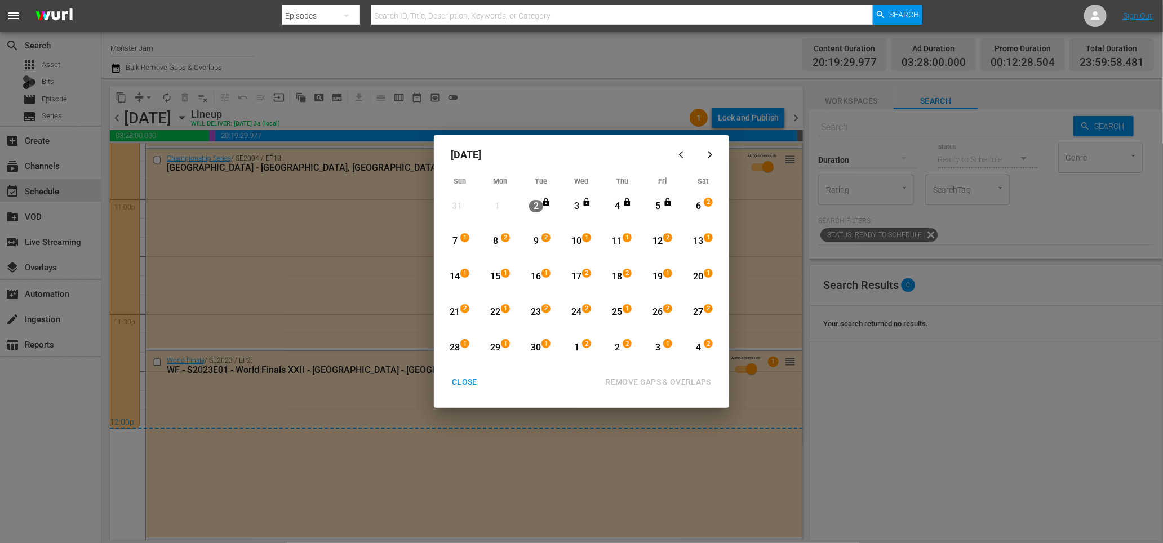
click at [499, 80] on div "[DATE] Sun Mon Tue Wed Thu Fri Sat 31 View Lineup 1 View Lineup 2 View Lineup 3…" at bounding box center [581, 271] width 1163 height 543
drag, startPoint x: 467, startPoint y: 380, endPoint x: 436, endPoint y: 379, distance: 31.0
click at [467, 380] on div "CLOSE" at bounding box center [464, 382] width 43 height 14
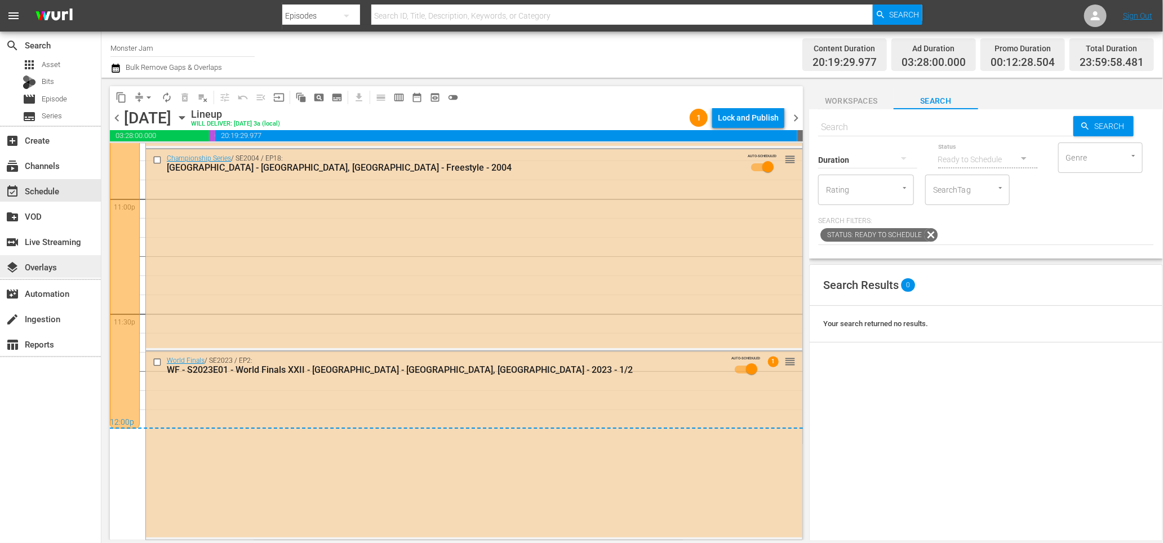
click at [59, 270] on div "layers Overlays" at bounding box center [31, 265] width 63 height 10
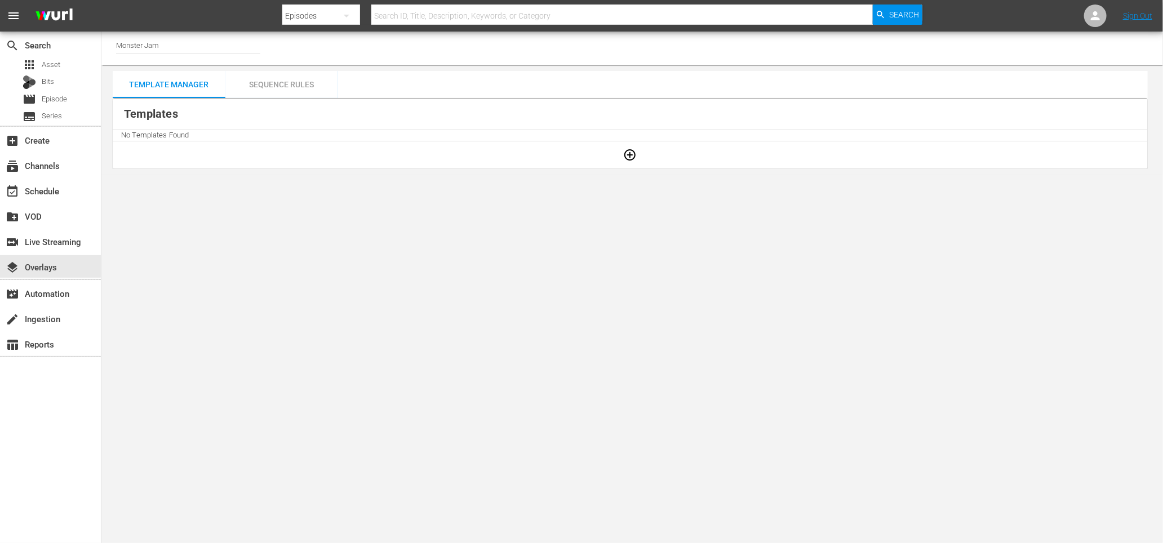
click at [299, 103] on th "Templates" at bounding box center [630, 115] width 1035 height 32
click at [296, 79] on div "Sequence Rules" at bounding box center [281, 84] width 113 height 27
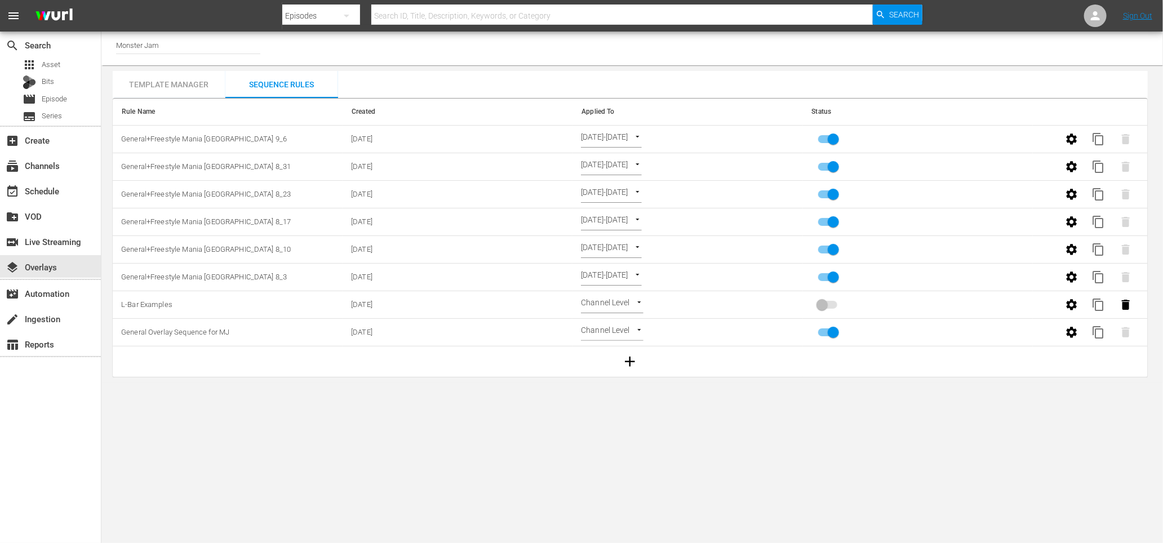
click at [825, 167] on input "primary checkbox" at bounding box center [833, 168] width 64 height 21
checkbox input "false"
click at [826, 191] on input "primary checkbox" at bounding box center [833, 196] width 64 height 21
checkbox input "false"
click at [825, 219] on input "primary checkbox" at bounding box center [833, 224] width 64 height 21
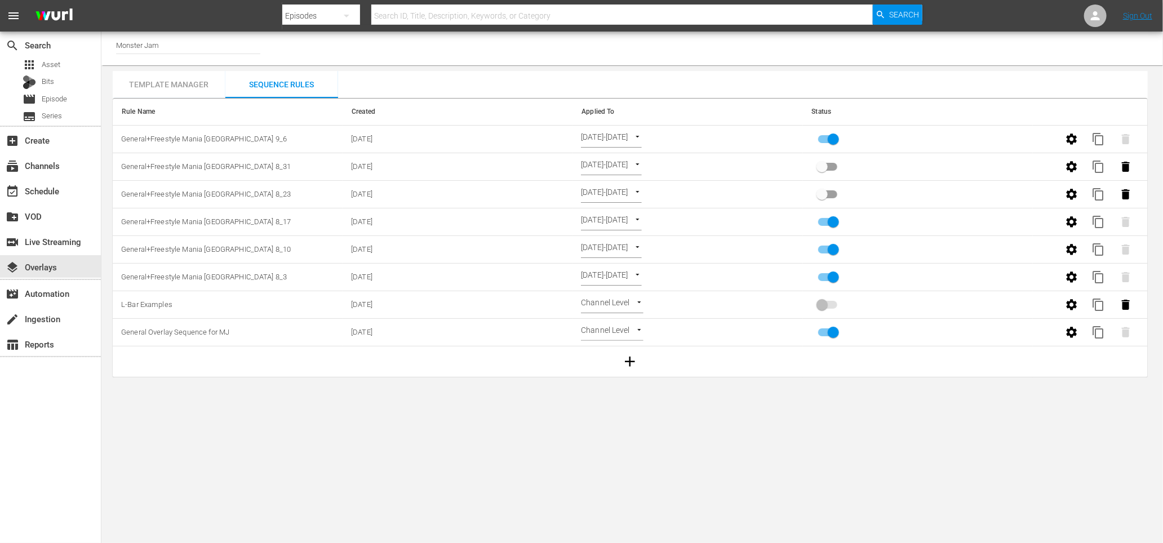
checkbox input "false"
click at [826, 250] on input "primary checkbox" at bounding box center [833, 251] width 64 height 21
checkbox input "false"
click at [824, 278] on input "primary checkbox" at bounding box center [833, 279] width 64 height 21
checkbox input "false"
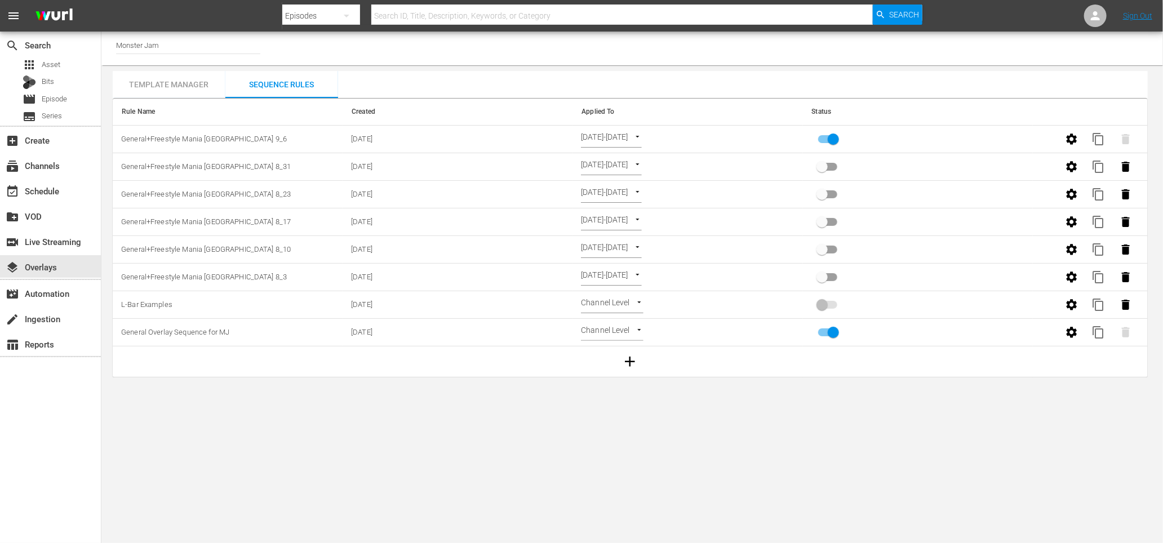
click at [745, 50] on div "Channel Title Monster Jam" at bounding box center [632, 49] width 1062 height 34
click at [850, 135] on icon "button" at bounding box center [1072, 139] width 14 height 14
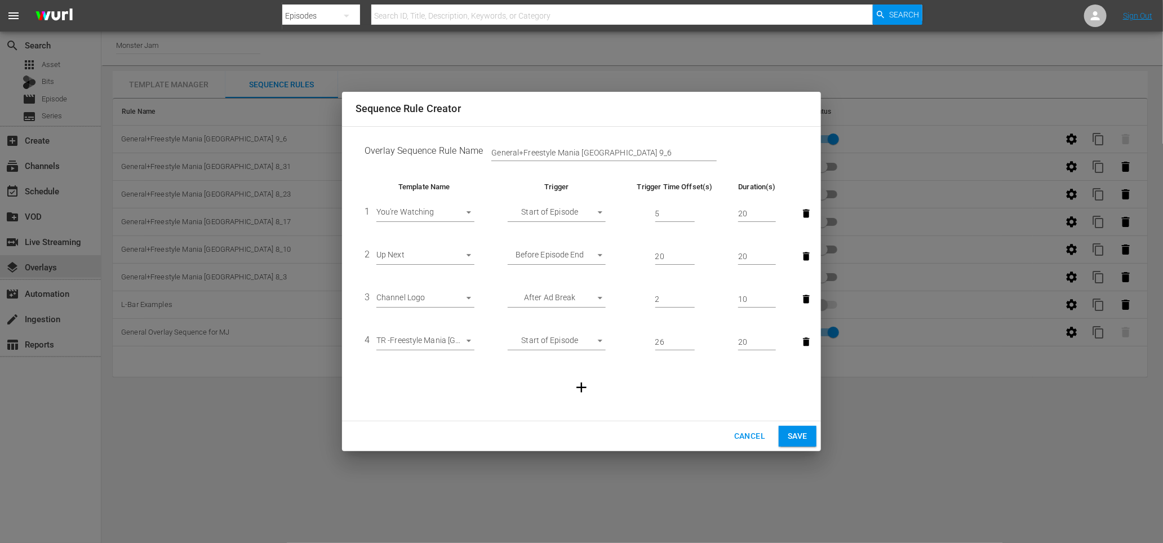
click at [440, 342] on body "menu Search By Episodes Search ID, Title, Description, Keywords, or Category Se…" at bounding box center [581, 271] width 1163 height 543
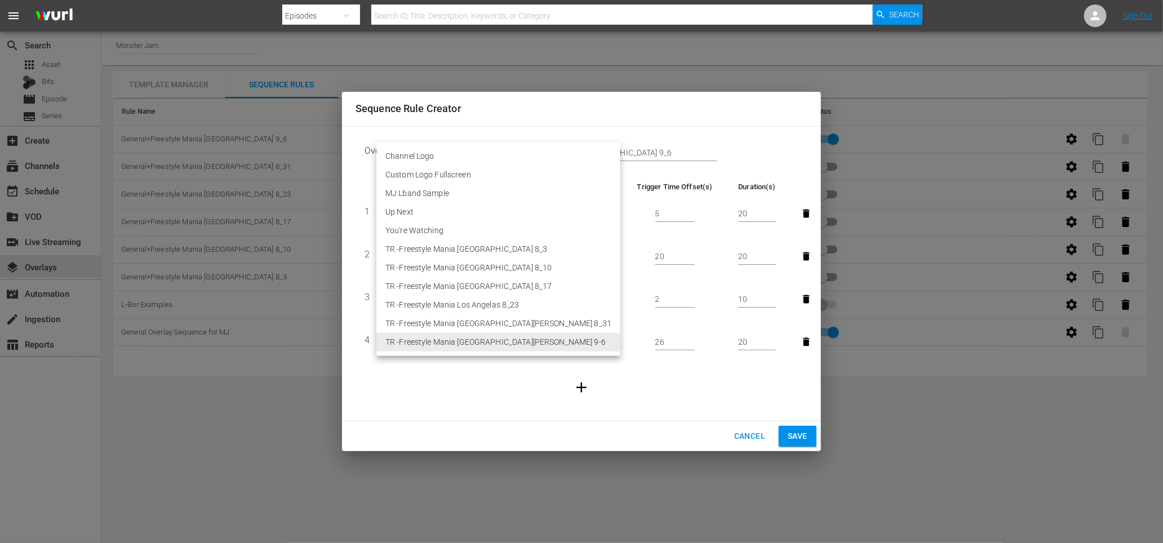
drag, startPoint x: 479, startPoint y: 385, endPoint x: 499, endPoint y: 397, distance: 22.7
click at [479, 386] on div at bounding box center [581, 271] width 1163 height 543
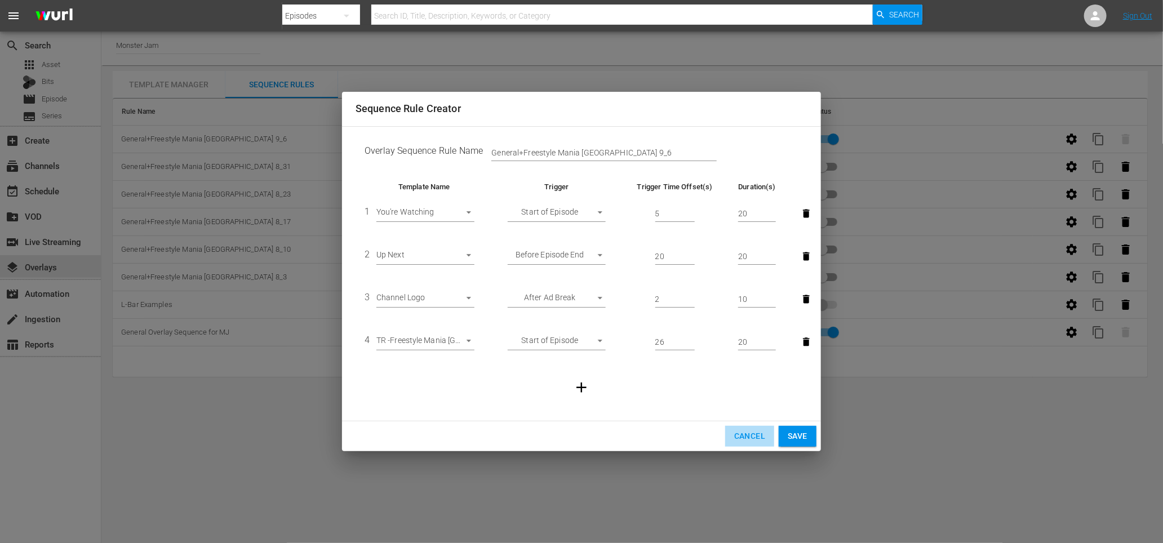
click at [743, 437] on span "Cancel" at bounding box center [749, 436] width 31 height 14
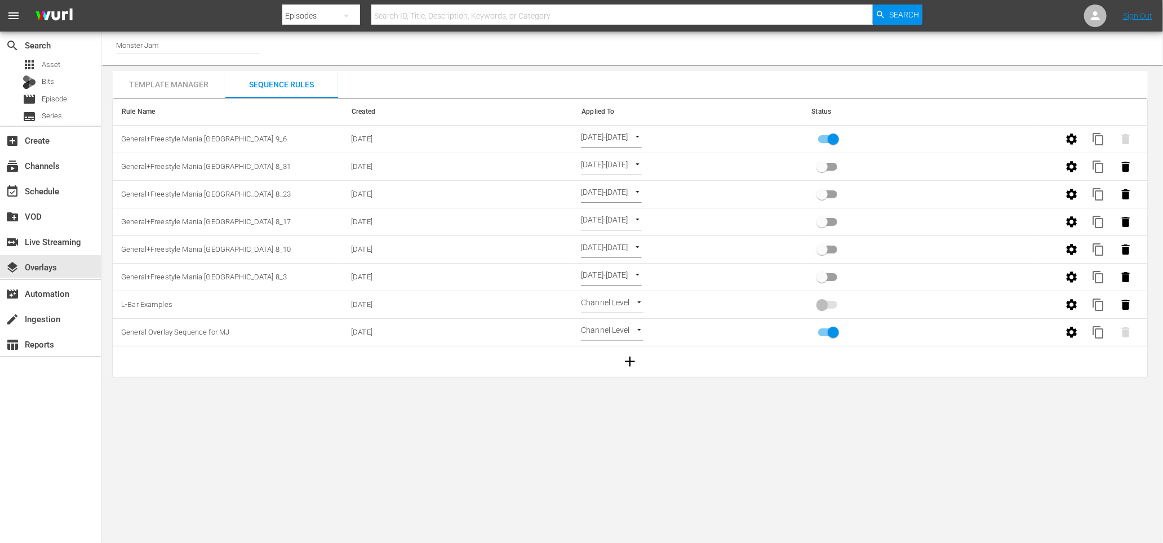
click at [561, 67] on div "Channel Title Monster Jam Template Manager Sequence Rules Templates Template Na…" at bounding box center [632, 205] width 1062 height 346
click at [58, 183] on div "event_available Schedule" at bounding box center [50, 190] width 101 height 23
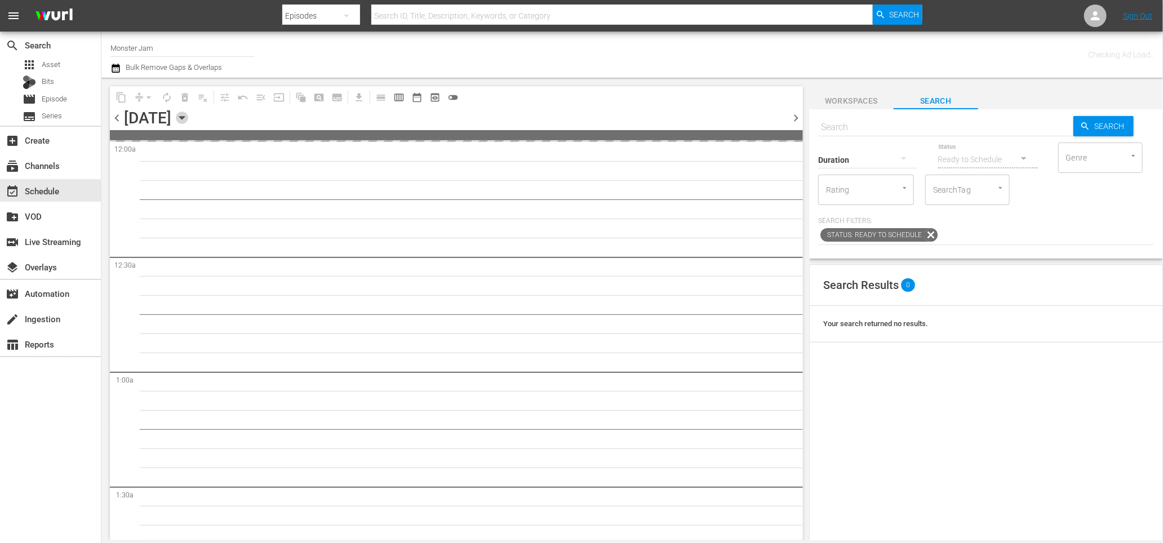
click at [184, 118] on icon "button" at bounding box center [181, 118] width 5 height 3
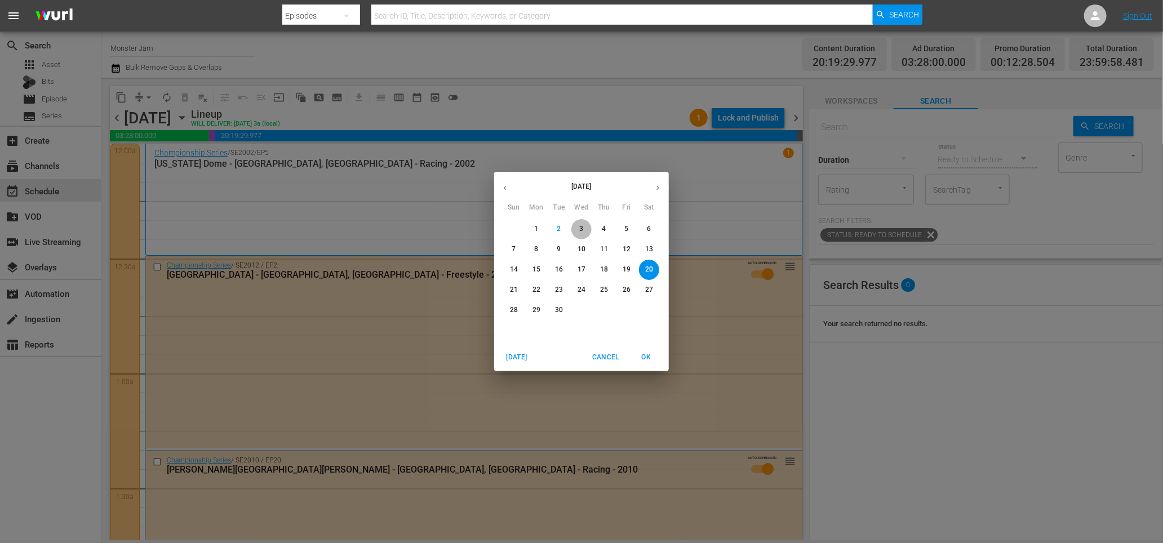
click at [580, 229] on p "3" at bounding box center [581, 229] width 4 height 10
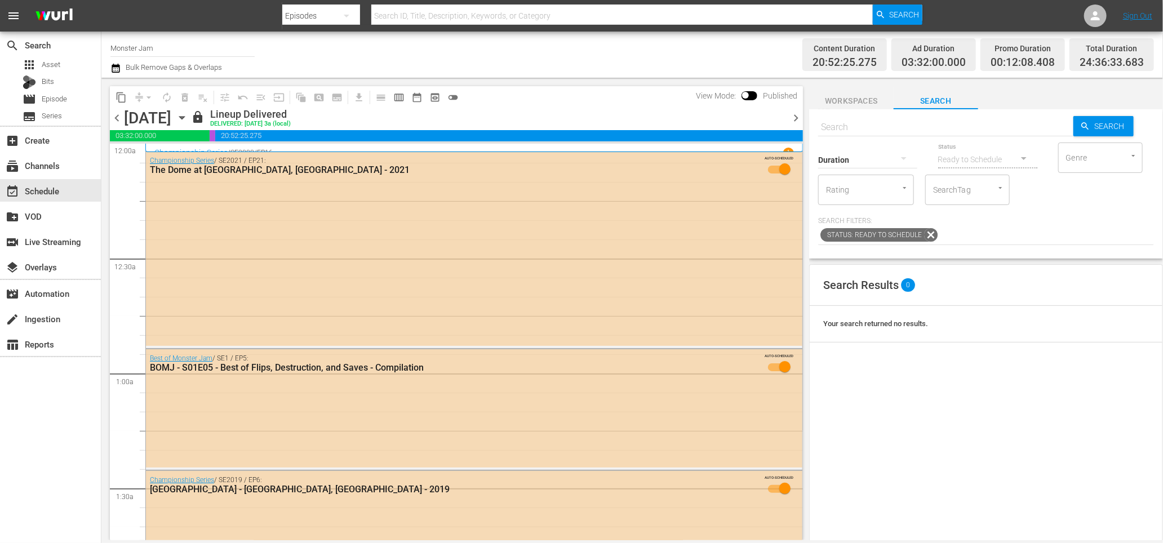
click at [534, 51] on div "Channel Title Monster Jam Bulk Remove Gaps & Overlaps" at bounding box center [394, 54] width 569 height 41
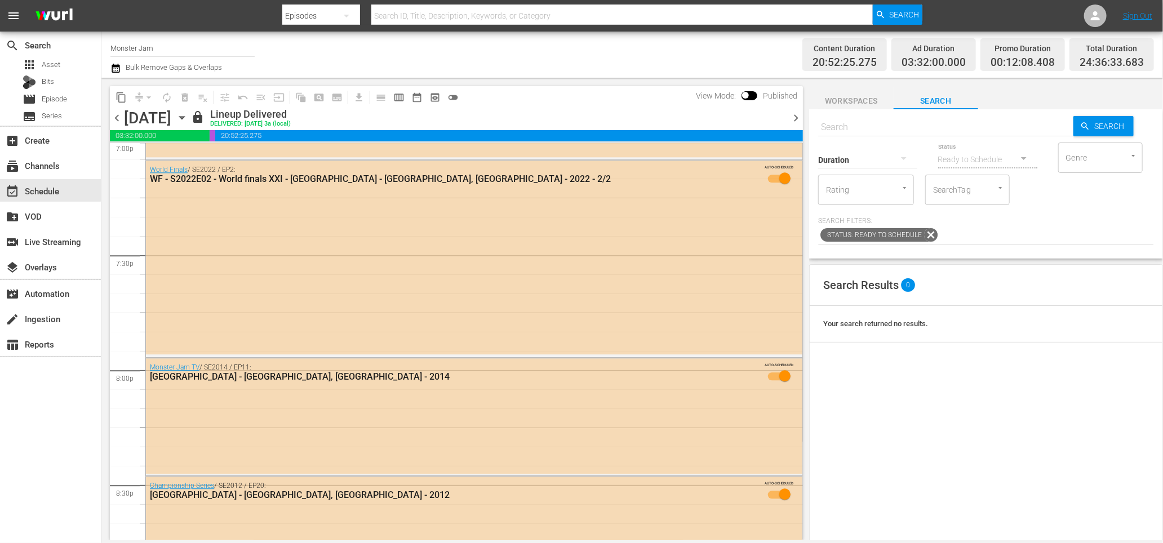
scroll to position [5269, 0]
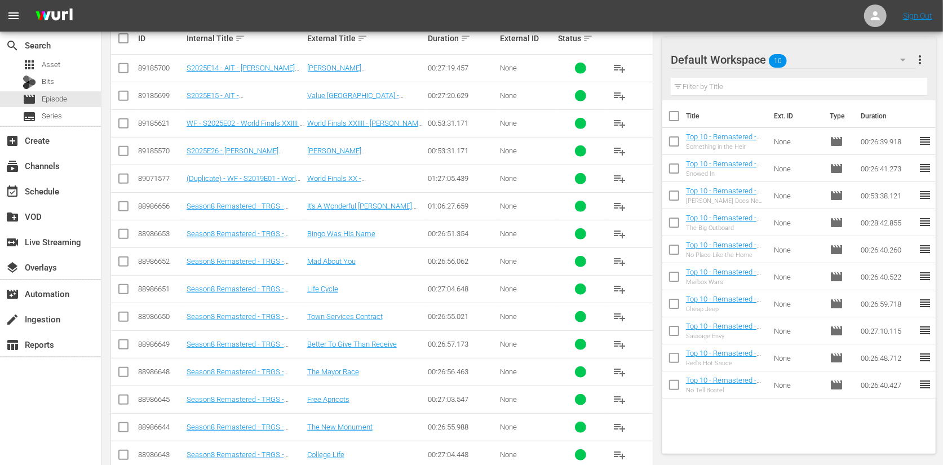
scroll to position [294, 0]
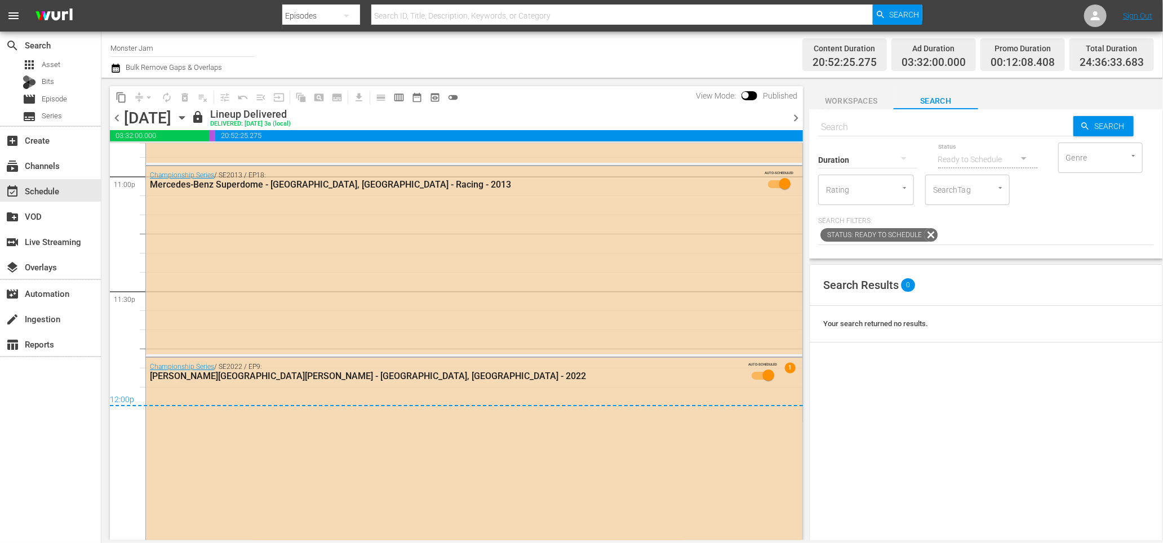
scroll to position [5269, 0]
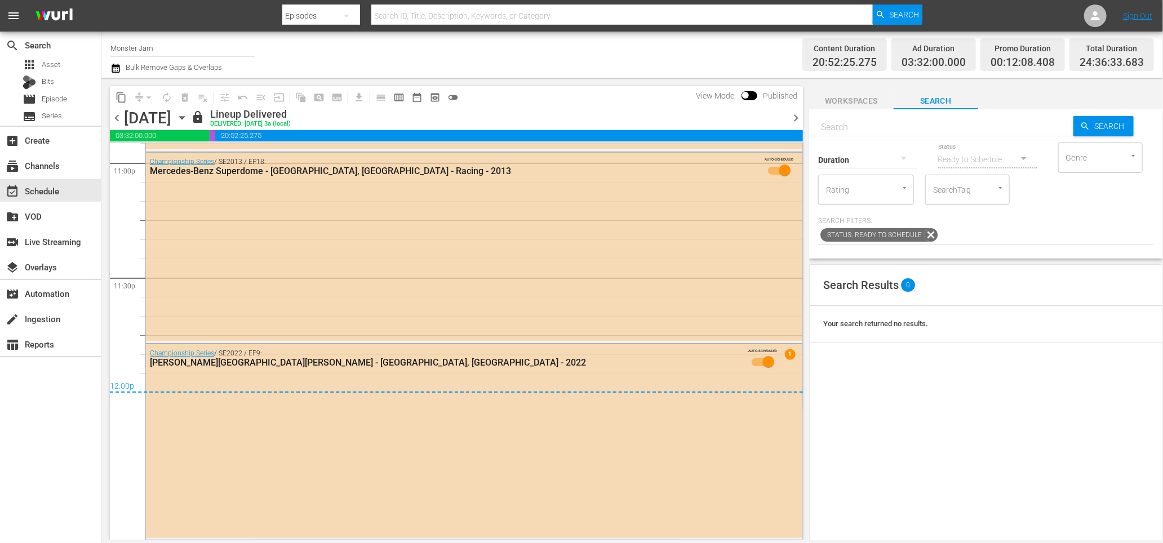
click at [796, 116] on span "chevron_right" at bounding box center [796, 118] width 14 height 14
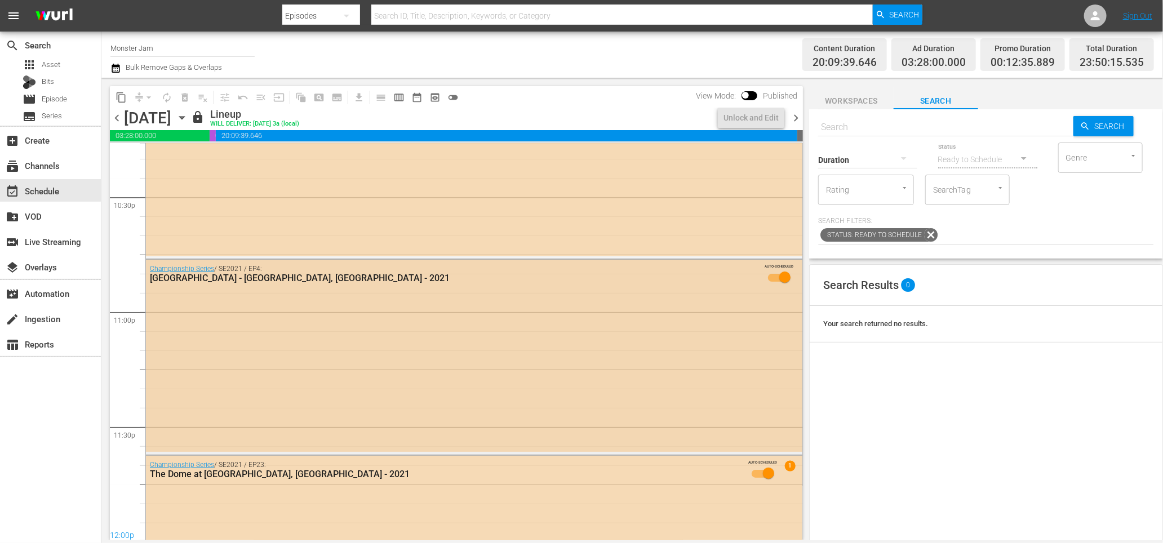
scroll to position [5232, 0]
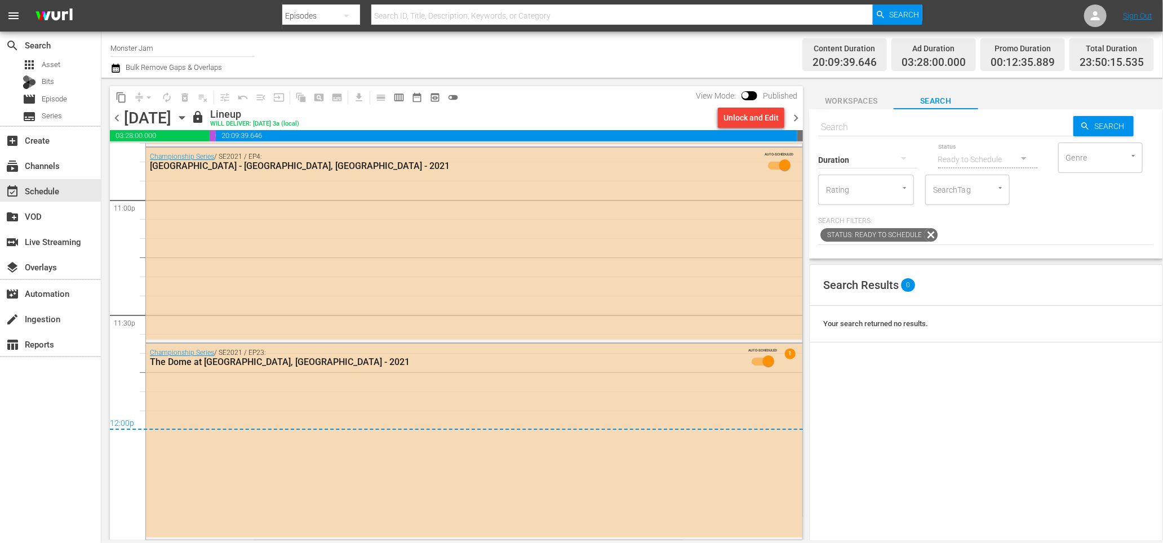
click at [188, 123] on icon "button" at bounding box center [182, 118] width 12 height 12
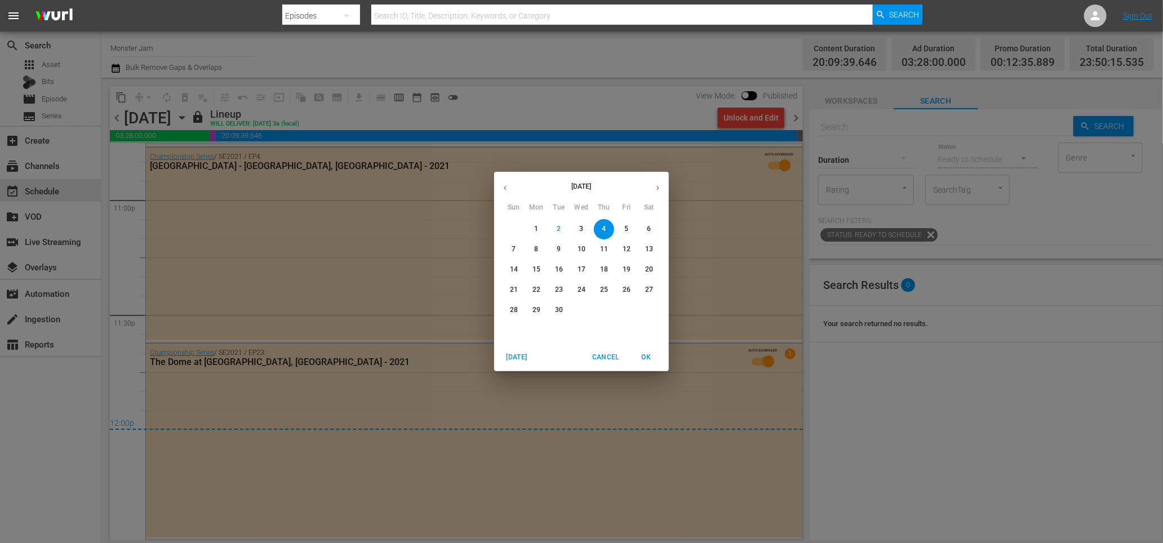
click at [651, 228] on span "6" at bounding box center [649, 229] width 20 height 10
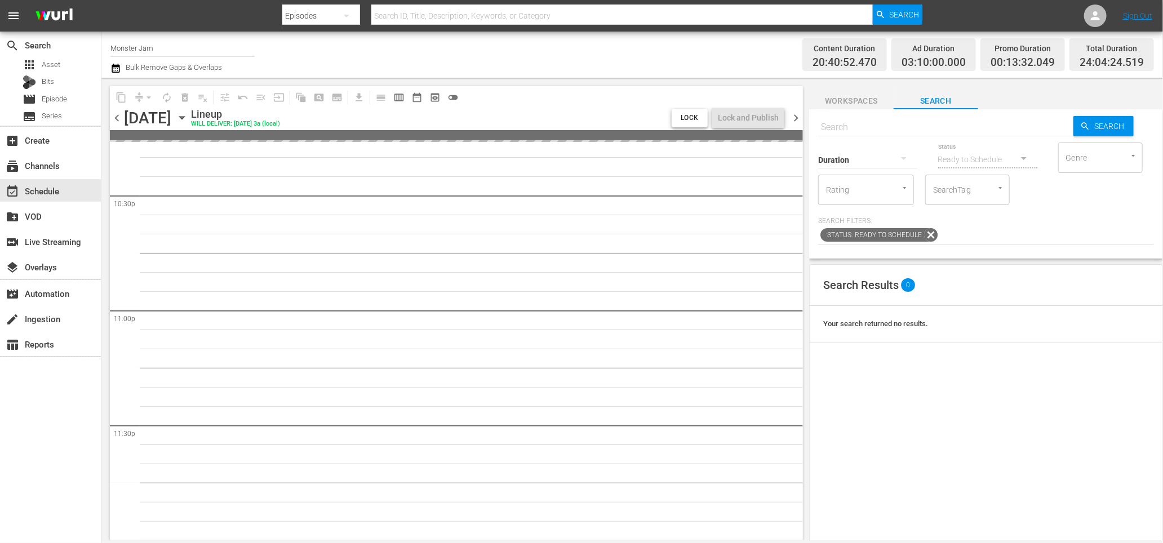
scroll to position [5269, 0]
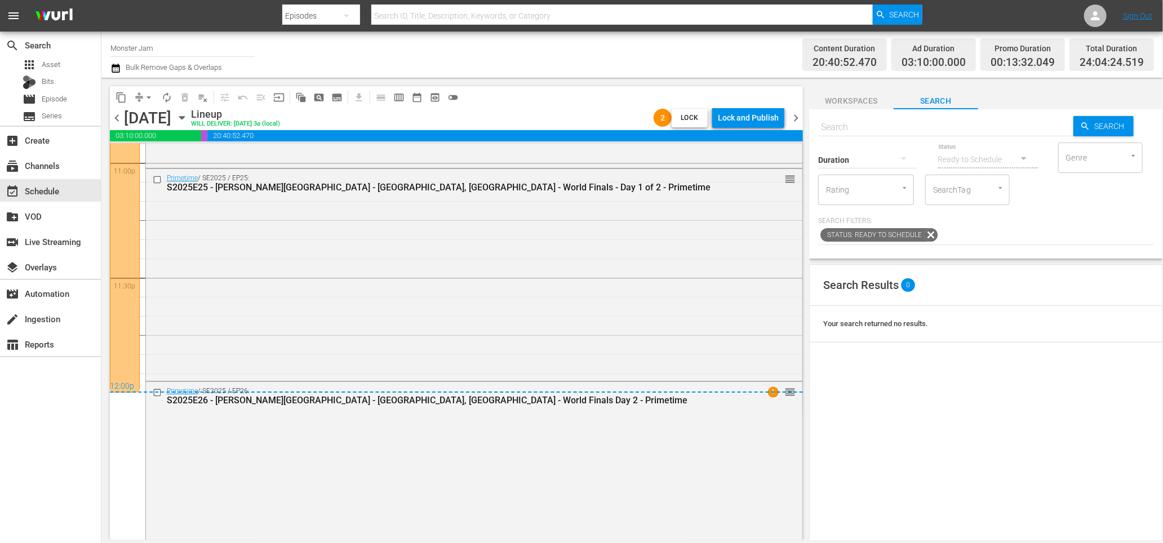
click at [349, 55] on div "Channel Title Monster Jam Bulk Remove Gaps & Overlaps" at bounding box center [394, 54] width 569 height 41
click at [63, 260] on div "layers Overlays" at bounding box center [50, 266] width 101 height 23
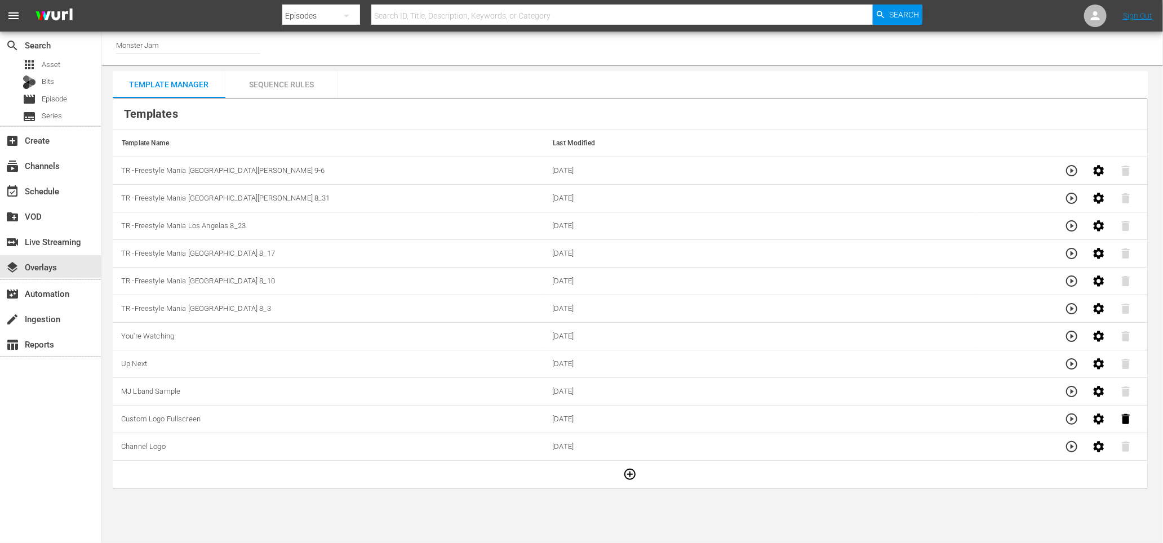
click at [496, 72] on div "Template Manager Sequence Rules Templates Template Name Last Modified TR -Frees…" at bounding box center [630, 280] width 1035 height 418
click at [289, 79] on div "Sequence Rules" at bounding box center [281, 84] width 113 height 27
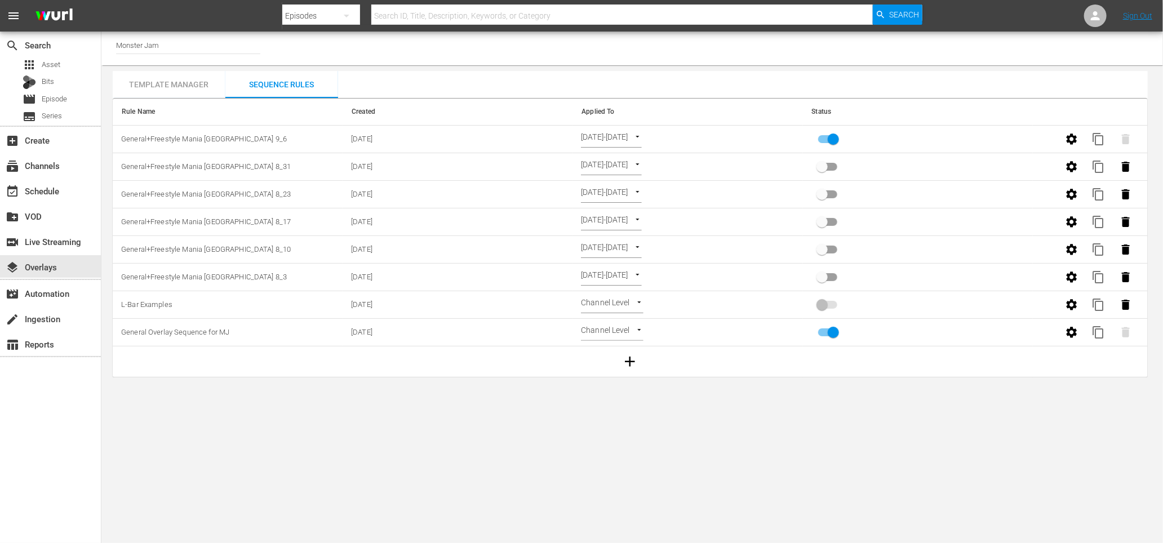
click at [491, 65] on div "Channel Title Monster Jam Template Manager Sequence Rules Templates Template Na…" at bounding box center [632, 205] width 1062 height 346
